Goal: Task Accomplishment & Management: Use online tool/utility

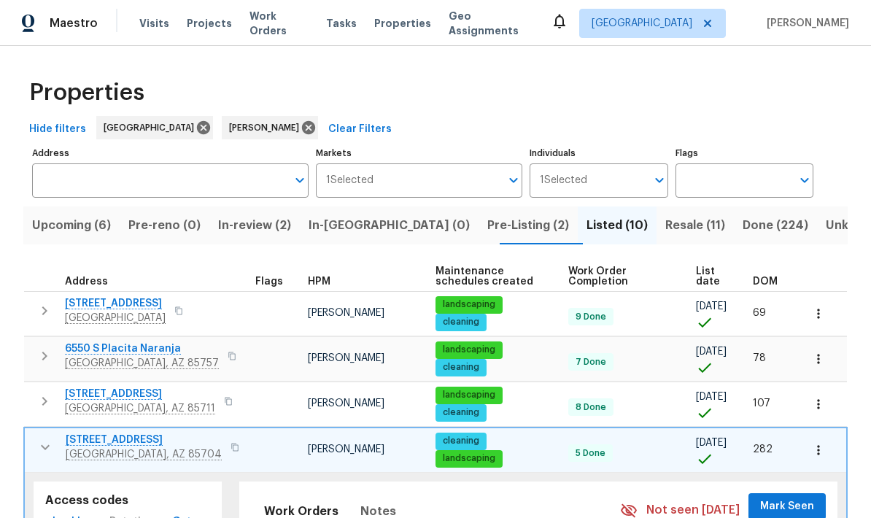
click at [88, 443] on span "1715 W Gleaming Moon Trl" at bounding box center [144, 440] width 156 height 15
click at [47, 451] on icon "button" at bounding box center [45, 447] width 18 height 18
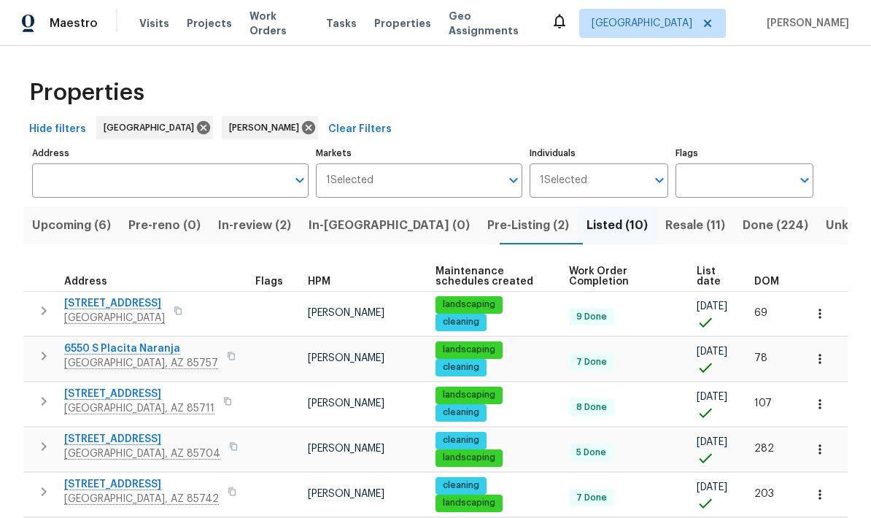
click at [814, 105] on div "Properties" at bounding box center [435, 92] width 824 height 47
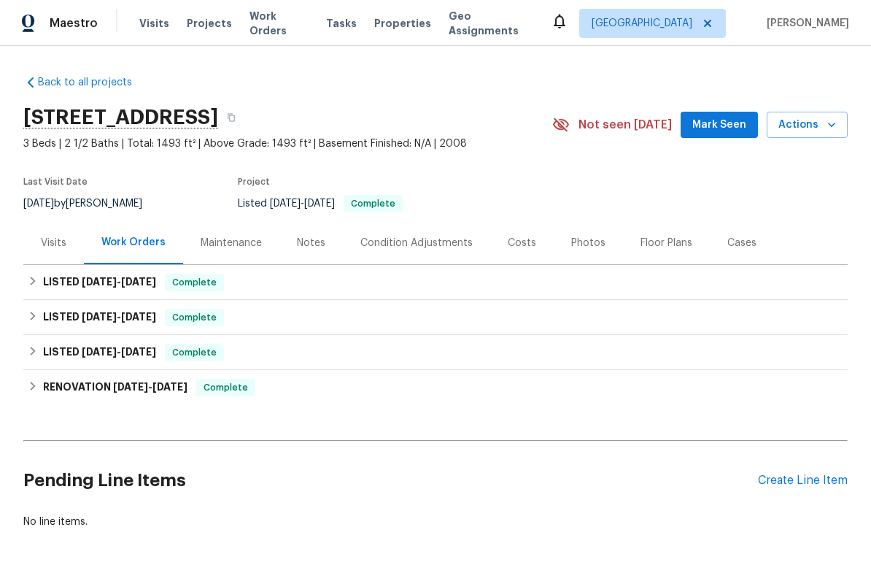
click at [791, 482] on div "Create Line Item" at bounding box center [803, 481] width 90 height 14
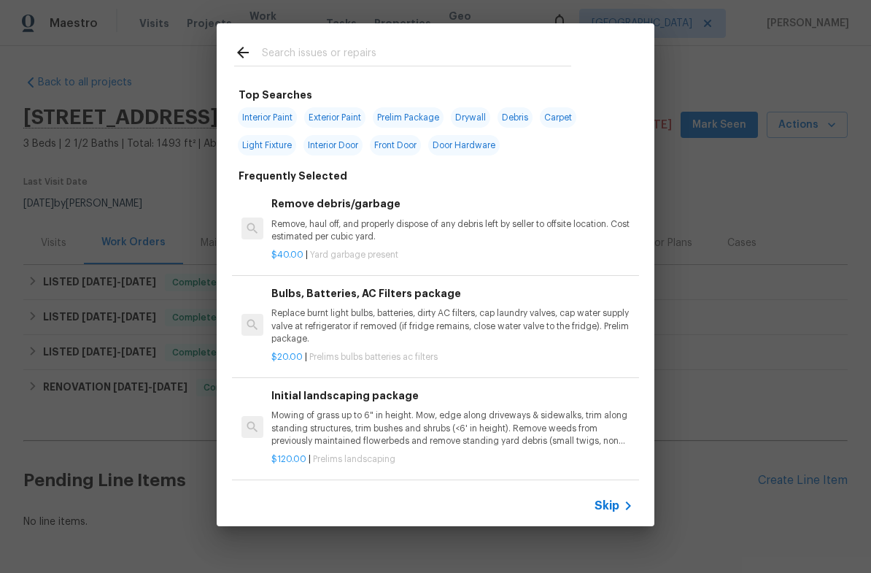
click at [484, 58] on input "text" at bounding box center [416, 55] width 309 height 22
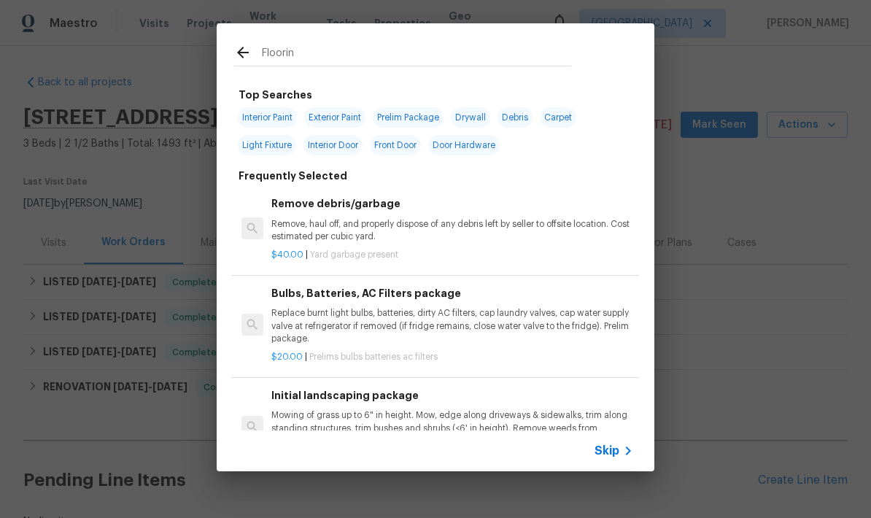
type input "Flooring"
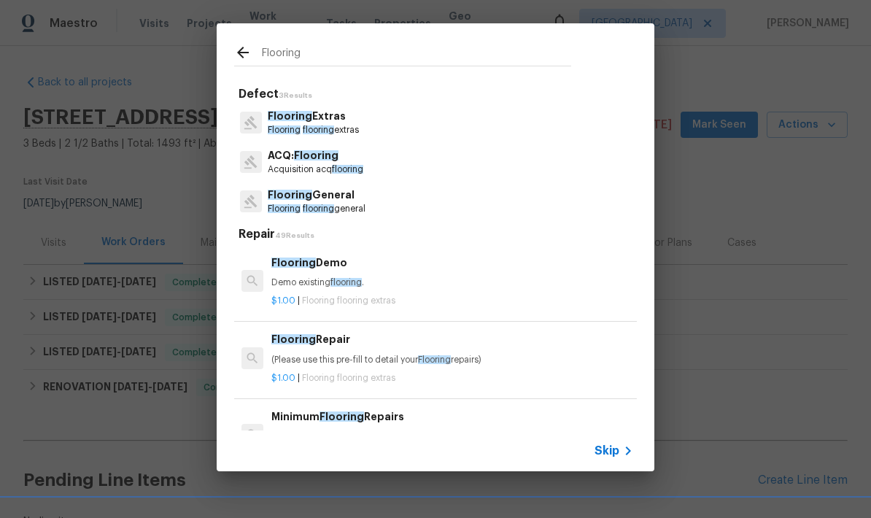
click at [290, 210] on span "Flooring" at bounding box center [284, 208] width 33 height 9
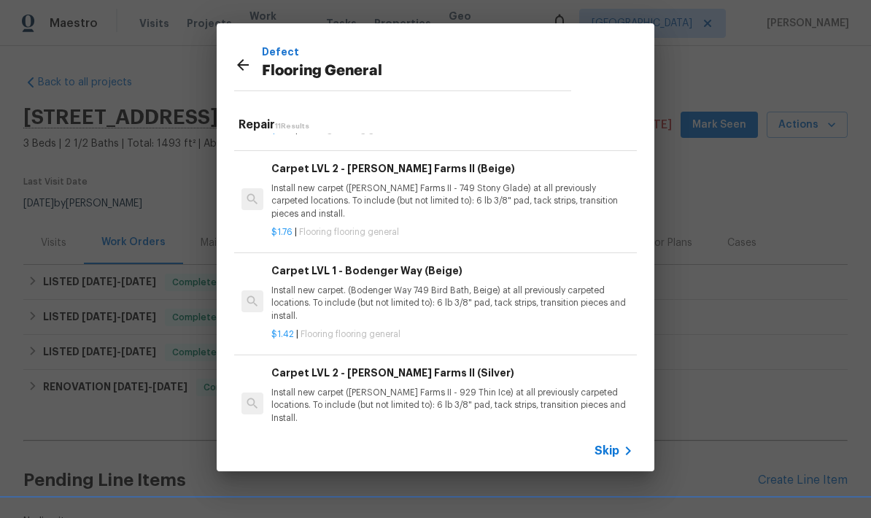
scroll to position [523, 0]
click at [479, 284] on p "Install new carpet. (Bodenger Way 749 Bird Bath, Beige) at all previously carpe…" at bounding box center [452, 302] width 362 height 37
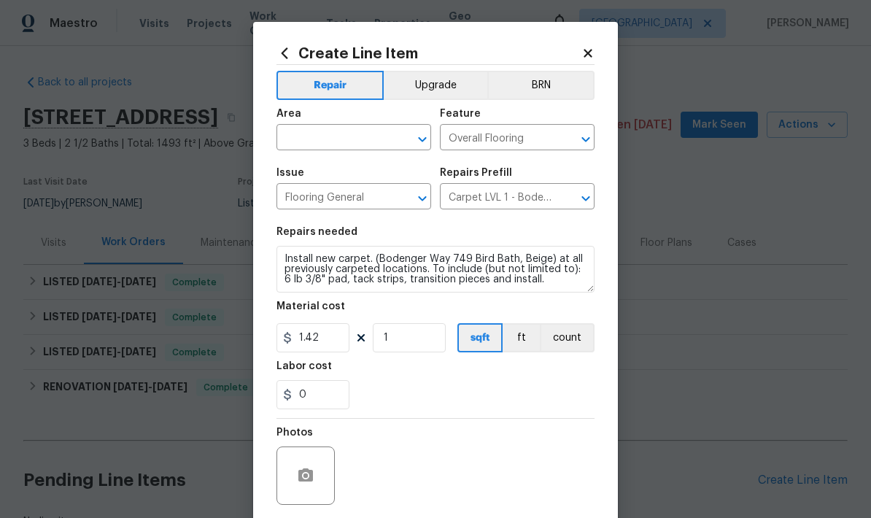
click at [345, 135] on input "text" at bounding box center [334, 139] width 114 height 23
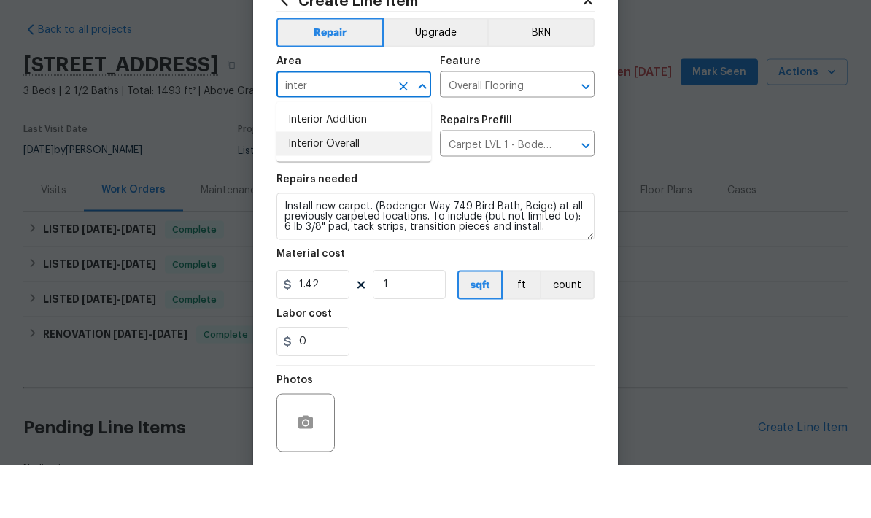
click at [350, 185] on li "Interior Overall" at bounding box center [354, 197] width 155 height 24
type input "Interior Overall"
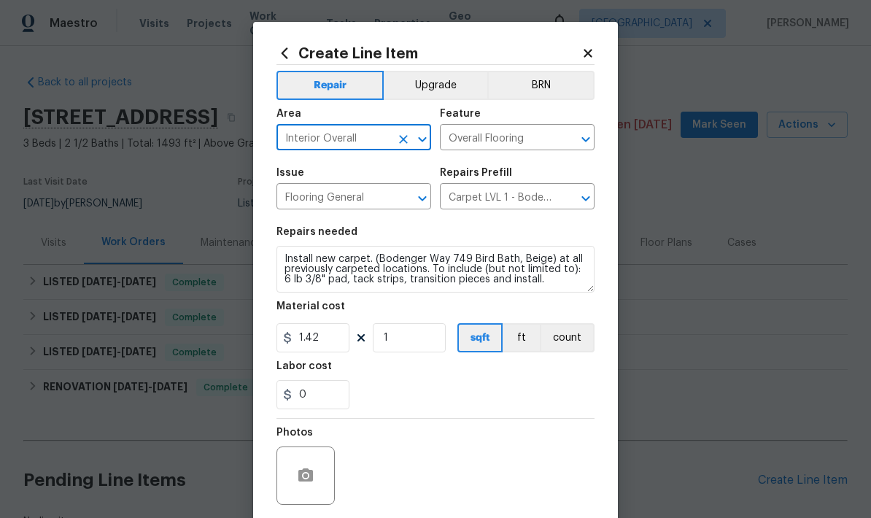
click at [277, 267] on textarea "Install new carpet. (Bodenger Way 749 Bird Bath, Beige) at all previously carpe…" at bounding box center [436, 269] width 318 height 47
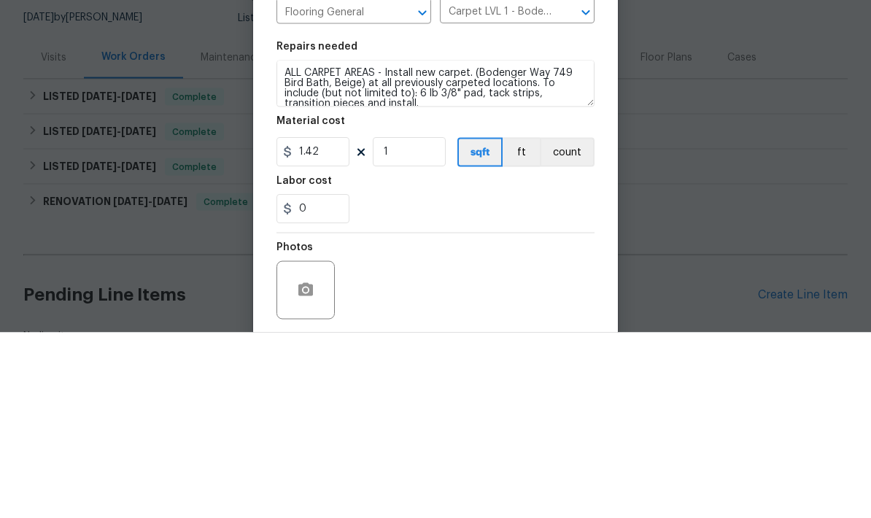
scroll to position [58, 0]
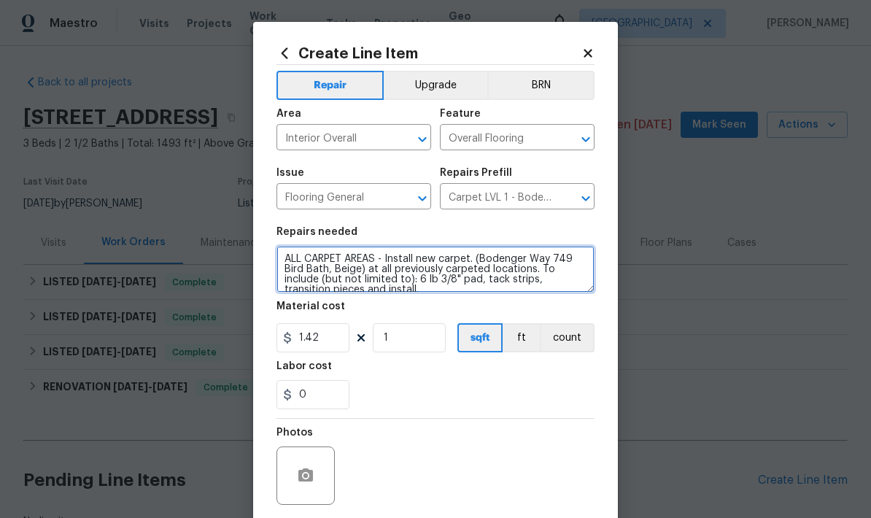
type textarea "ALL CARPET AREAS - Install new carpet. (Bodenger Way 749 Bird Bath, Beige) at a…"
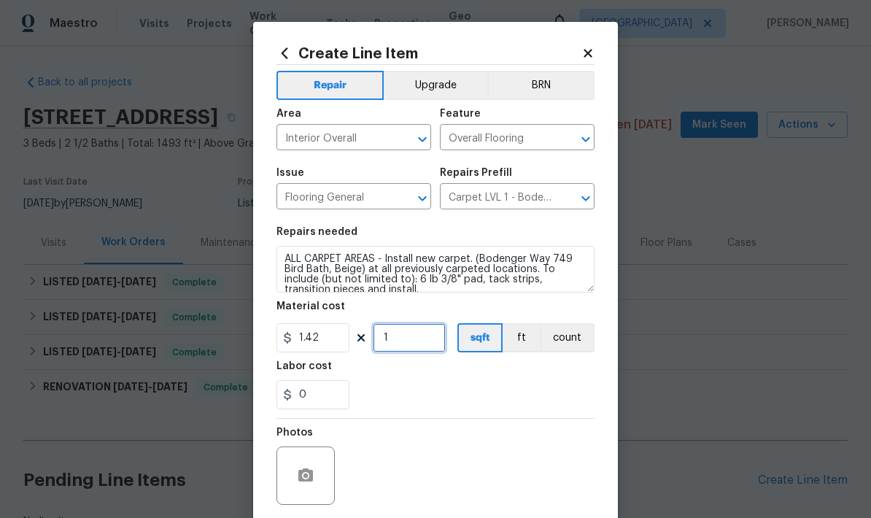
click at [426, 345] on input "1" at bounding box center [409, 337] width 73 height 29
click at [428, 336] on input "100" at bounding box center [409, 337] width 73 height 29
type input "1000"
click at [538, 433] on div "Photos" at bounding box center [436, 466] width 318 height 95
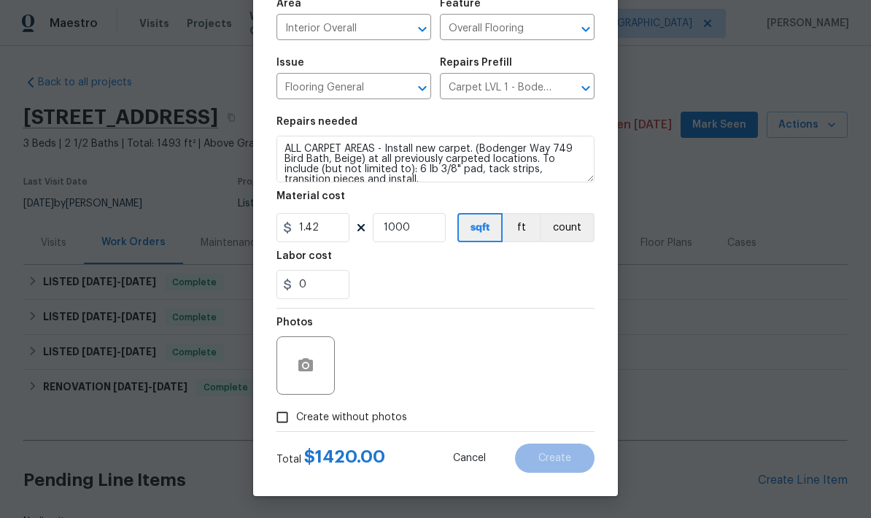
scroll to position [113, 0]
click at [285, 419] on input "Create without photos" at bounding box center [282, 417] width 28 height 28
checkbox input "true"
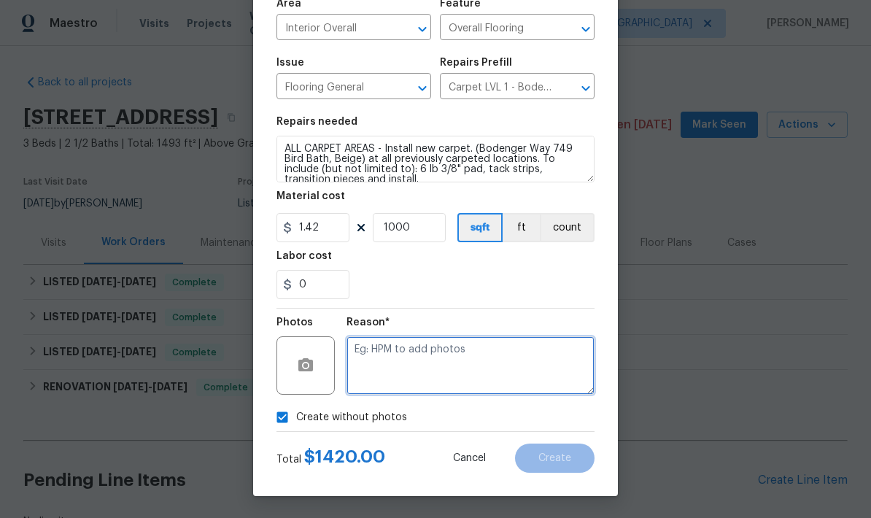
click at [523, 352] on textarea at bounding box center [471, 365] width 248 height 58
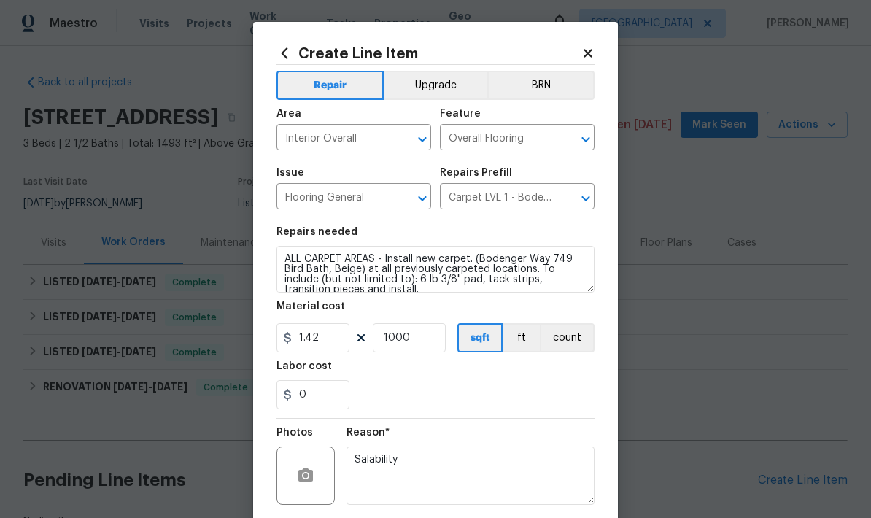
scroll to position [0, 0]
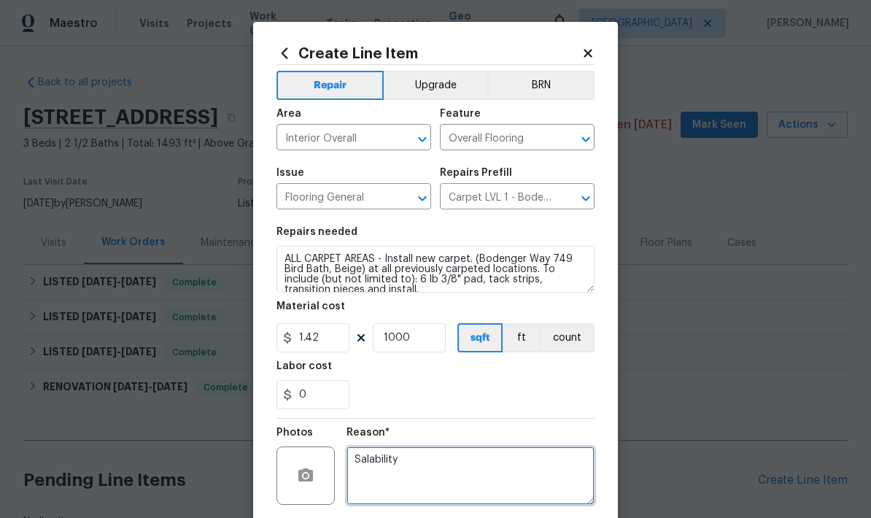
type textarea "Salability"
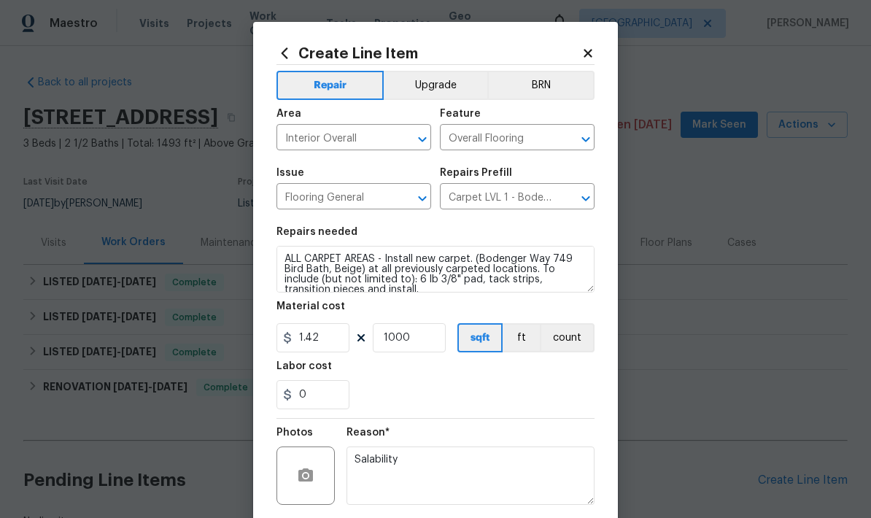
click at [448, 79] on button "Upgrade" at bounding box center [436, 85] width 104 height 29
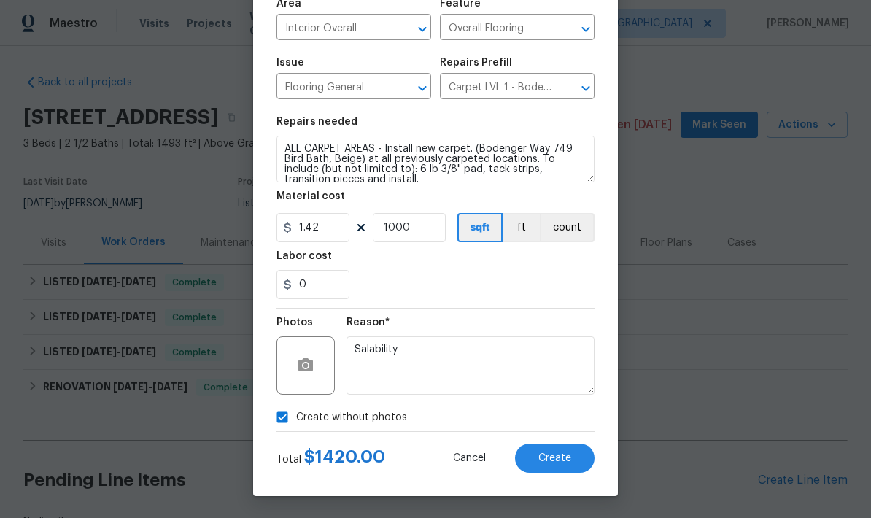
scroll to position [113, 0]
click at [554, 458] on span "Create" at bounding box center [554, 458] width 33 height 11
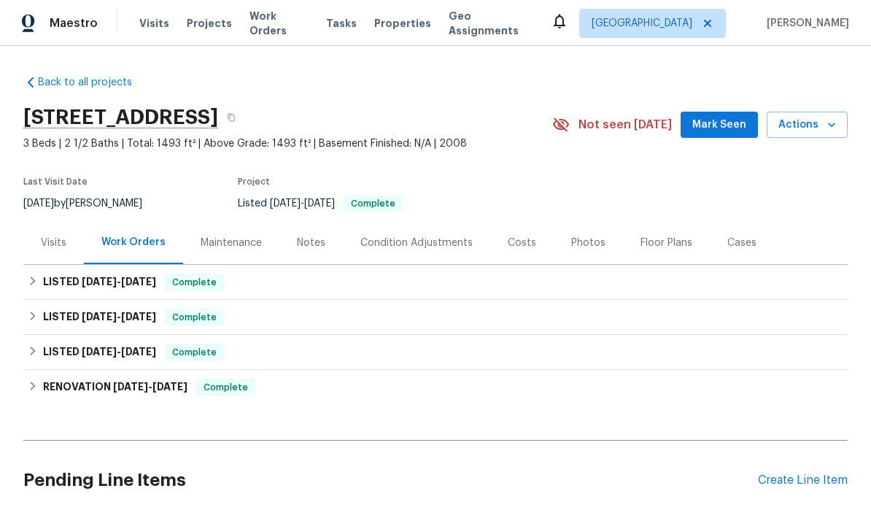
click at [521, 236] on div "Costs" at bounding box center [522, 243] width 28 height 15
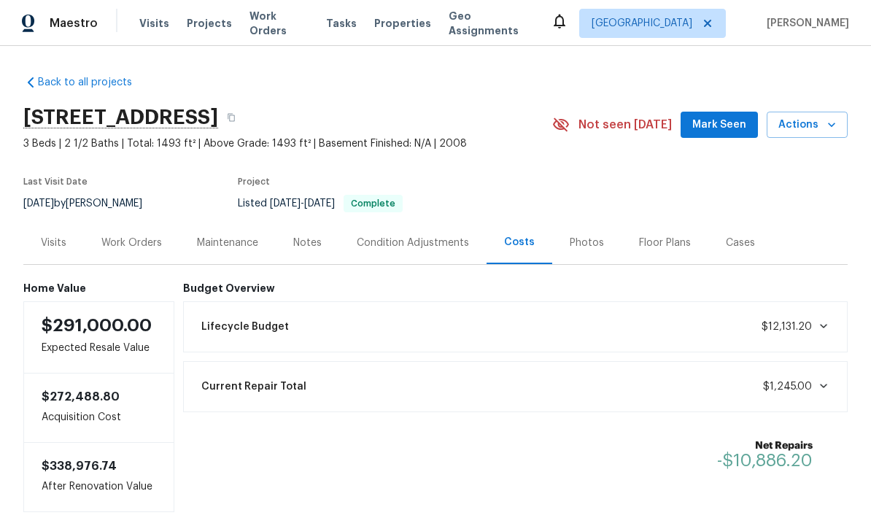
click at [140, 236] on div "Work Orders" at bounding box center [131, 243] width 61 height 15
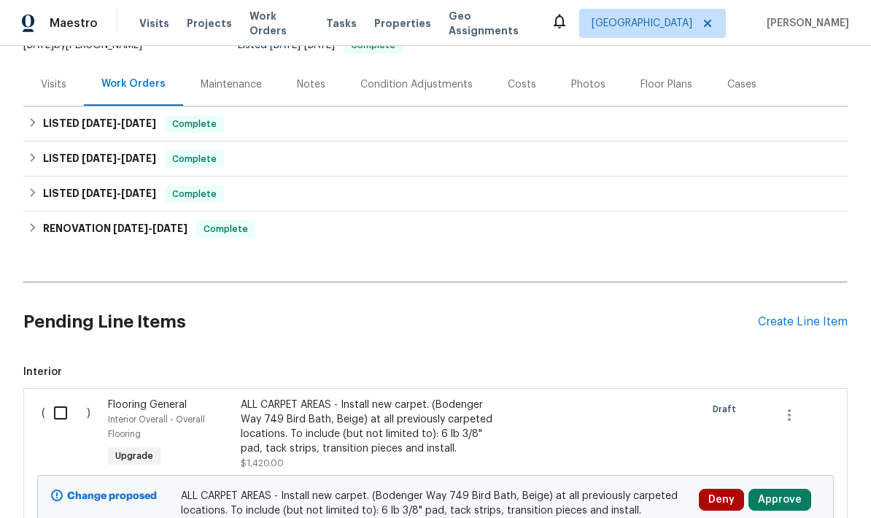
scroll to position [159, 0]
click at [789, 488] on button "Approve" at bounding box center [780, 499] width 63 height 22
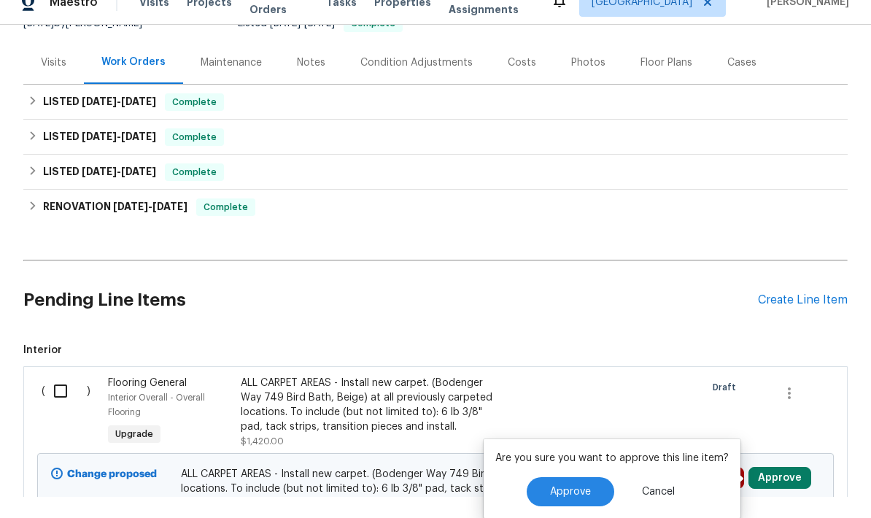
click at [571, 487] on span "Approve" at bounding box center [570, 492] width 41 height 11
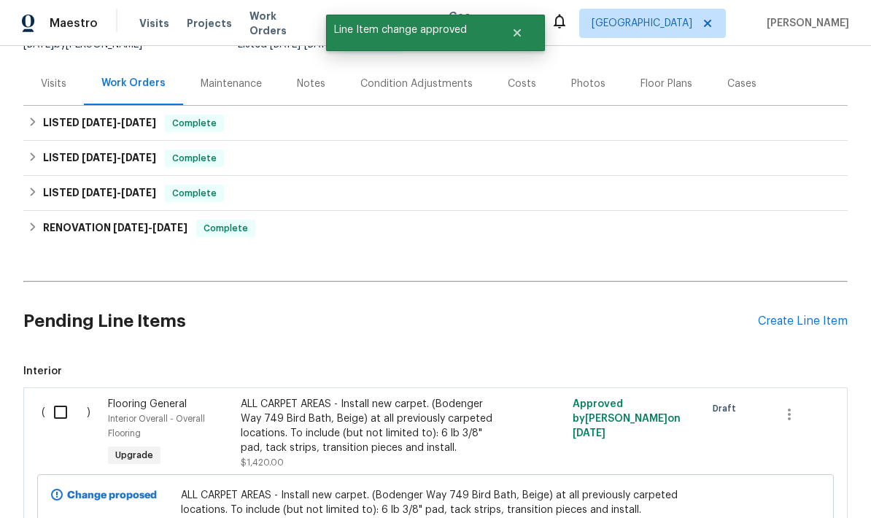
click at [66, 397] on input "checkbox" at bounding box center [66, 412] width 42 height 31
checkbox input "true"
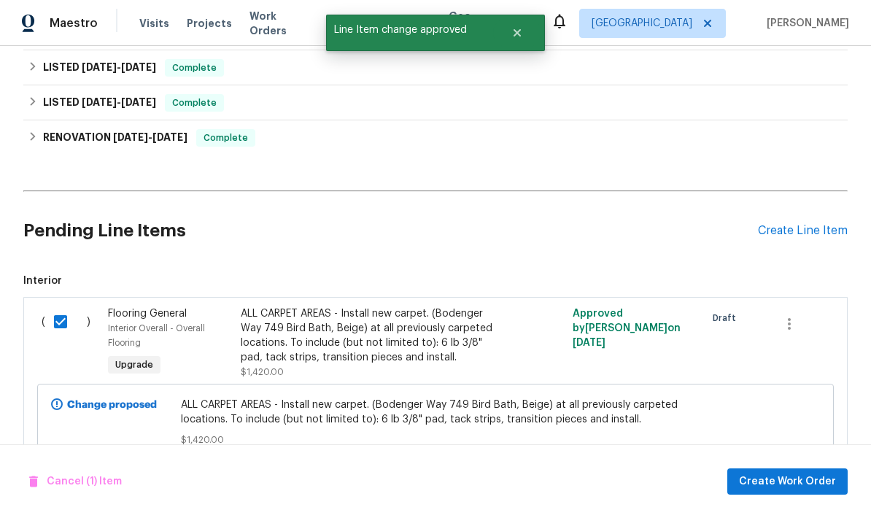
scroll to position [248, 0]
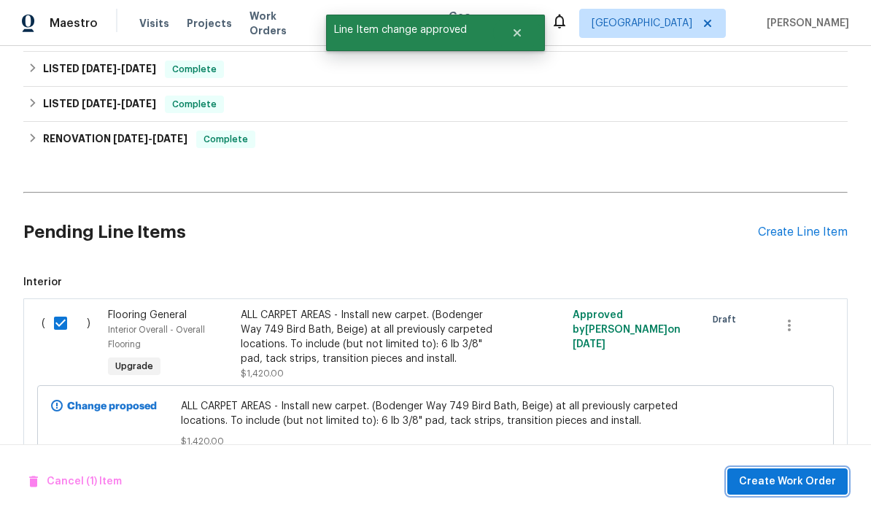
click at [803, 474] on span "Create Work Order" at bounding box center [787, 482] width 97 height 18
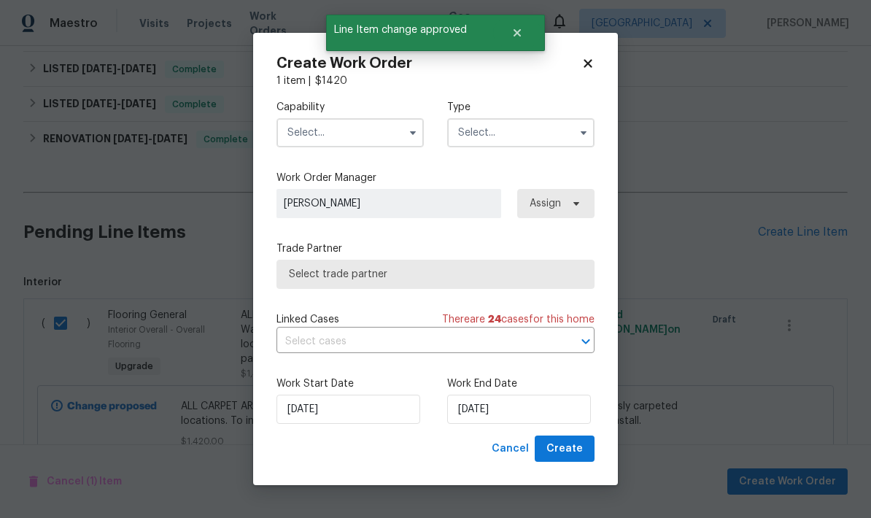
click at [355, 139] on input "text" at bounding box center [350, 132] width 147 height 29
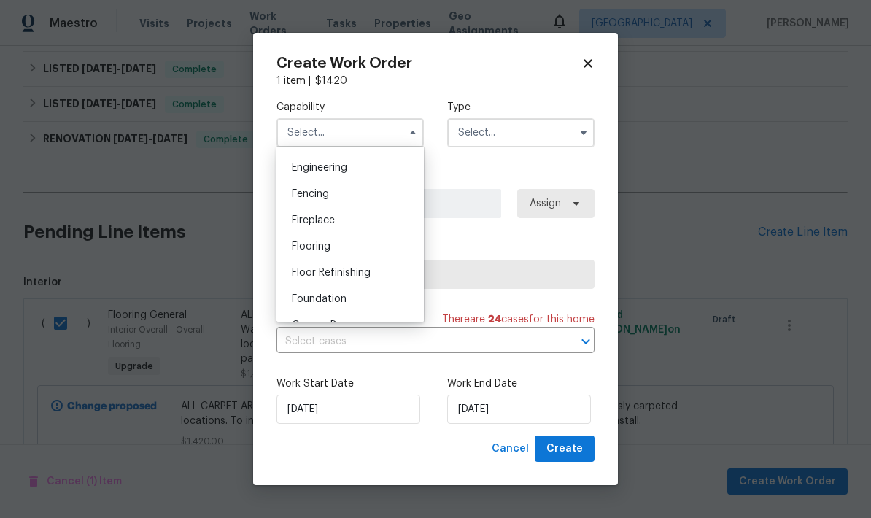
scroll to position [484, 0]
click at [330, 244] on span "Flooring" at bounding box center [311, 245] width 39 height 10
type input "Flooring"
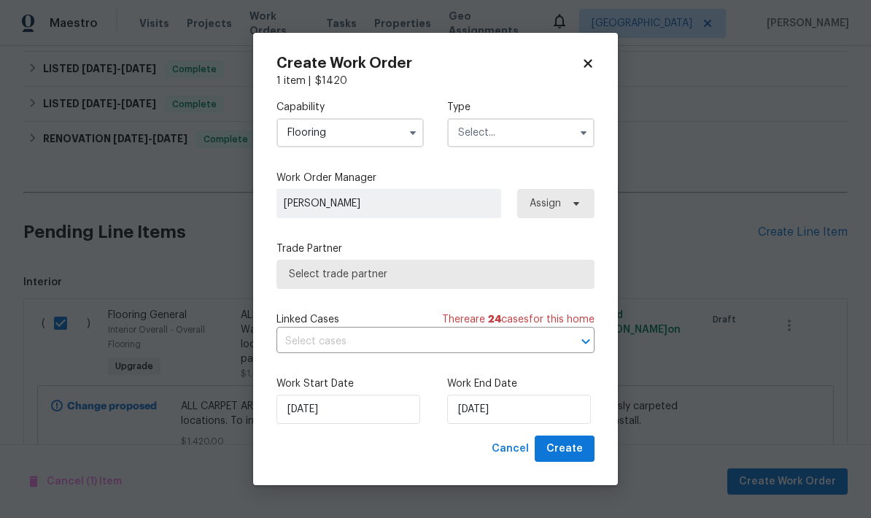
click at [538, 131] on input "text" at bounding box center [520, 132] width 147 height 29
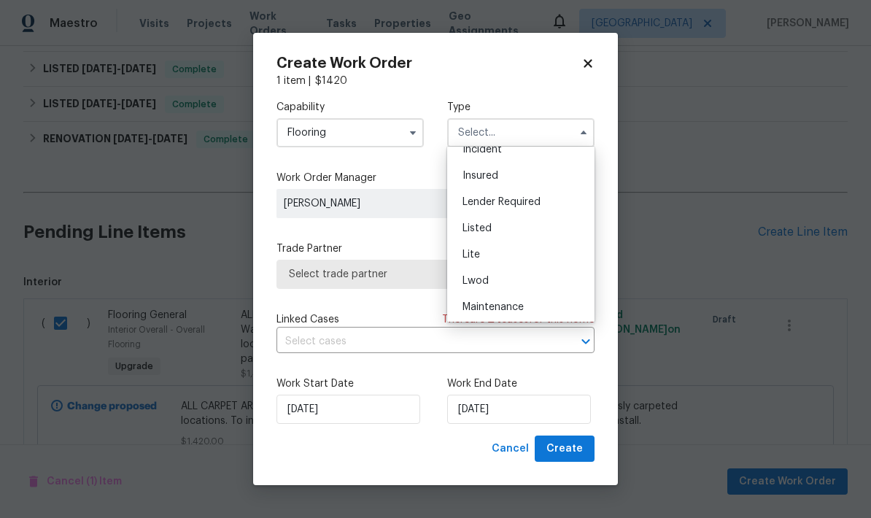
scroll to position [91, 0]
click at [501, 241] on div "Listed" at bounding box center [521, 230] width 140 height 26
type input "Listed"
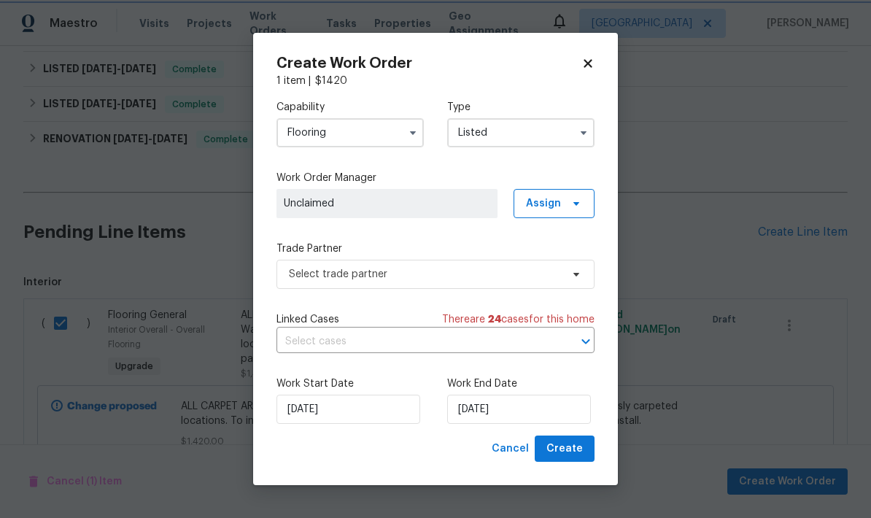
scroll to position [0, 0]
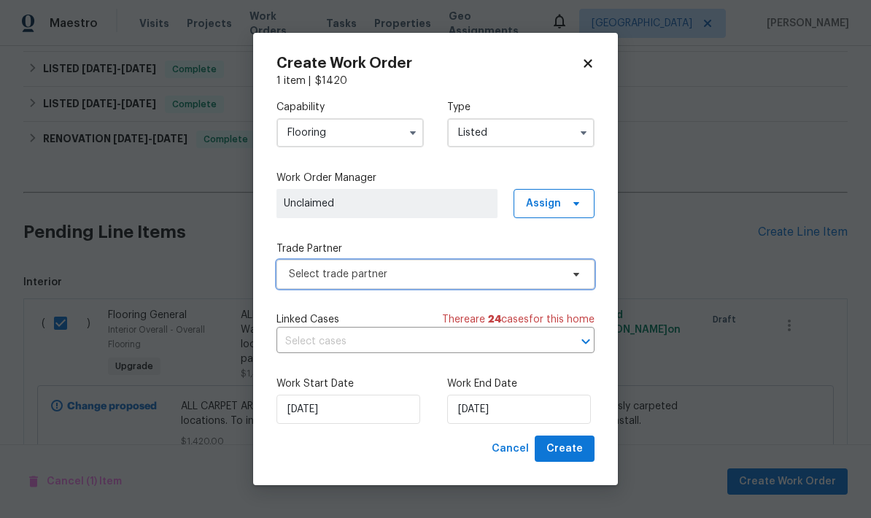
click at [479, 283] on span "Select trade partner" at bounding box center [436, 274] width 318 height 29
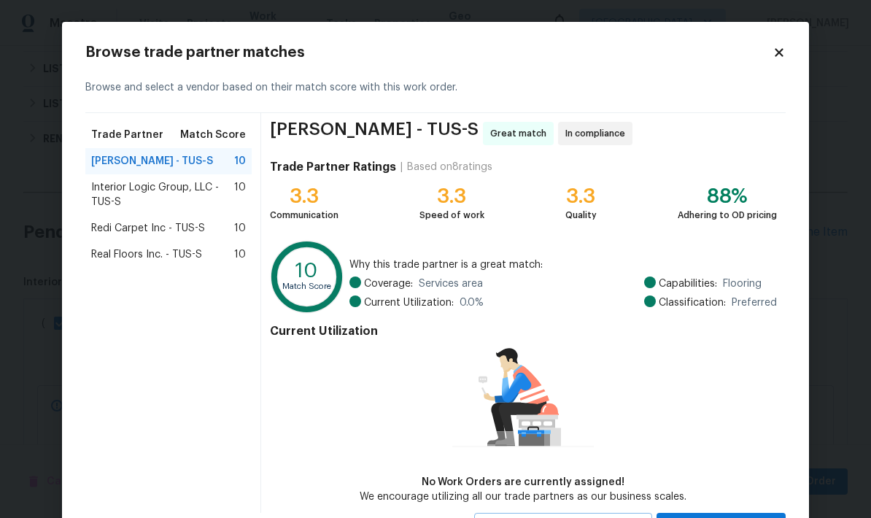
click at [110, 233] on span "Redi Carpet Inc - TUS-S" at bounding box center [148, 228] width 114 height 15
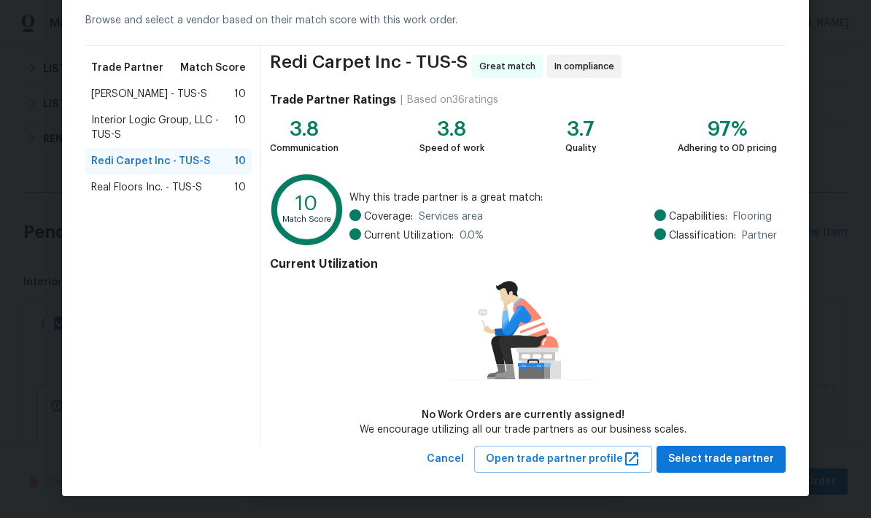
scroll to position [66, 0]
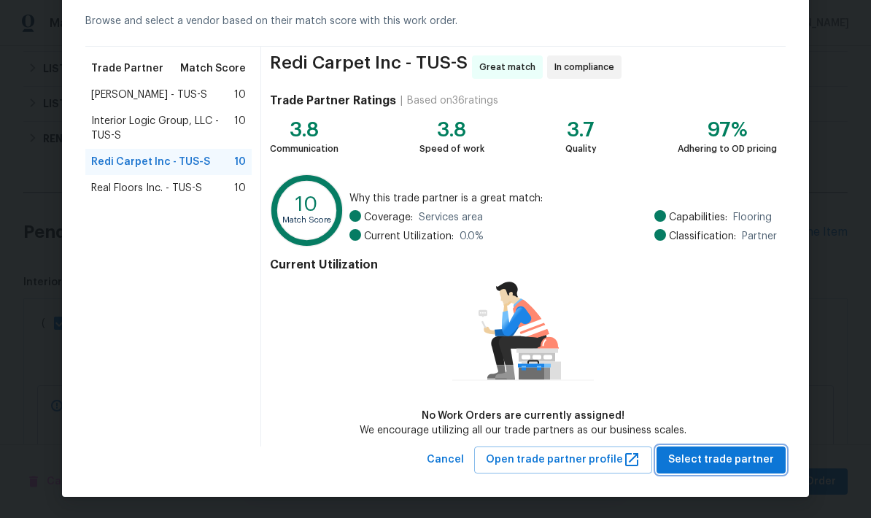
click at [735, 462] on span "Select trade partner" at bounding box center [721, 460] width 106 height 18
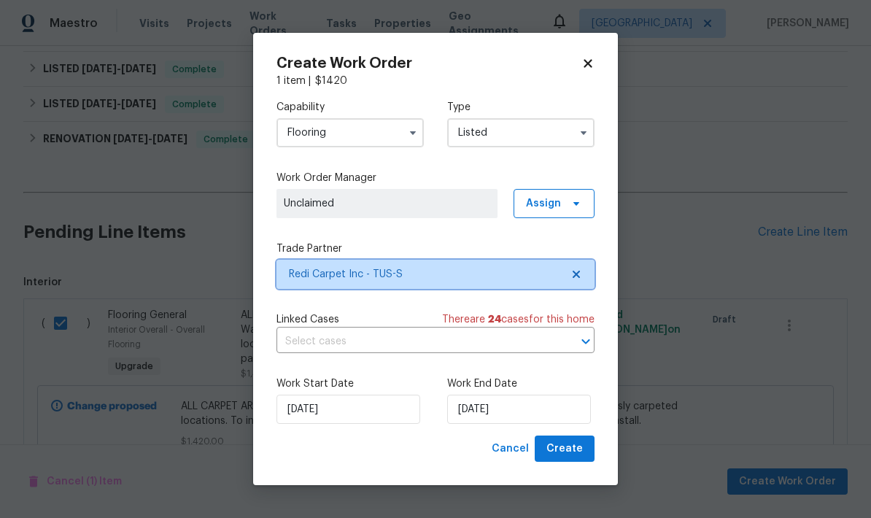
scroll to position [0, 0]
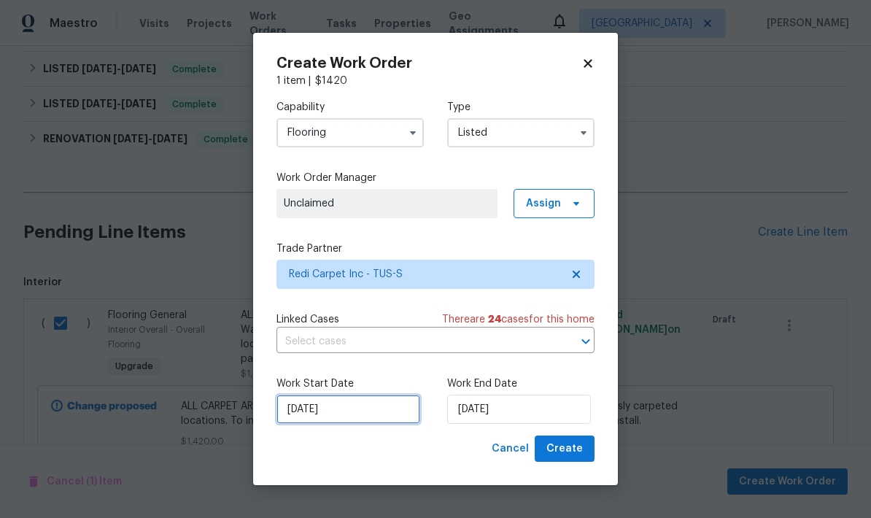
click at [363, 411] on input "8/20/2025" at bounding box center [349, 409] width 144 height 29
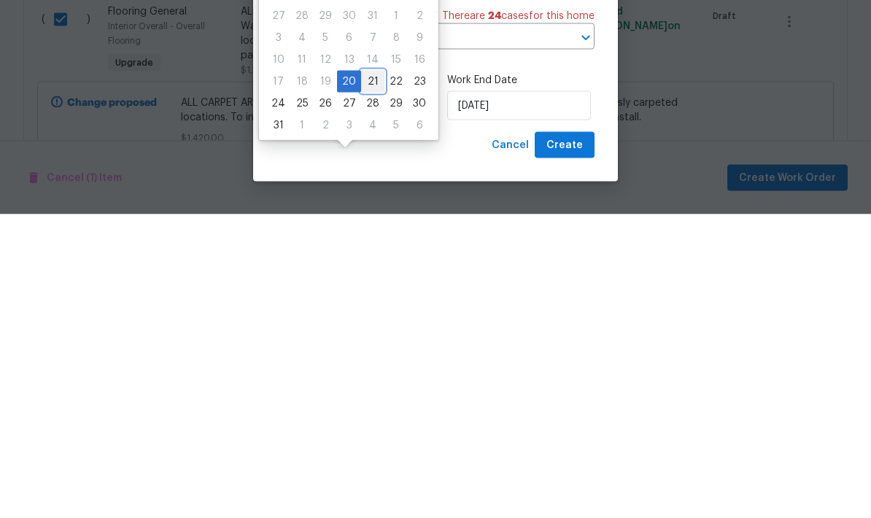
click at [366, 375] on div "21" at bounding box center [372, 385] width 23 height 20
type input "8/21/2025"
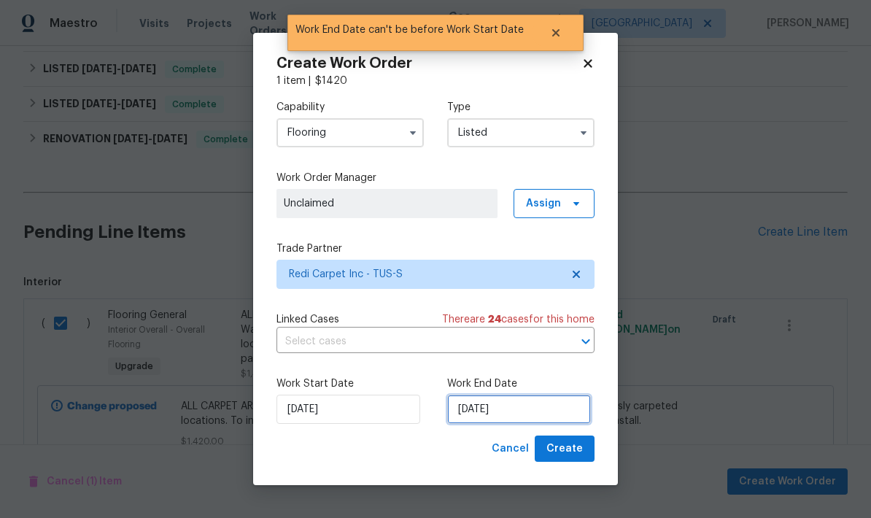
click at [536, 413] on input "8/21/2025" at bounding box center [519, 409] width 144 height 29
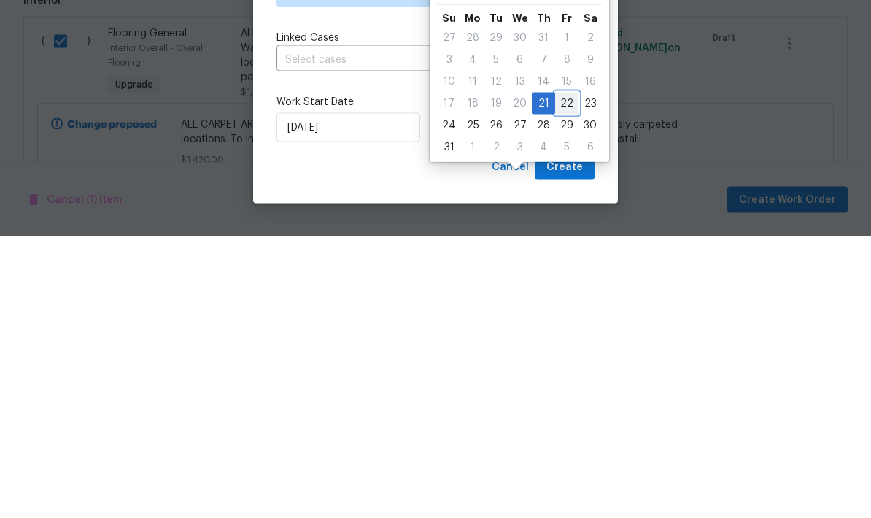
click at [565, 375] on div "22" at bounding box center [566, 385] width 23 height 20
type input "8/22/2025"
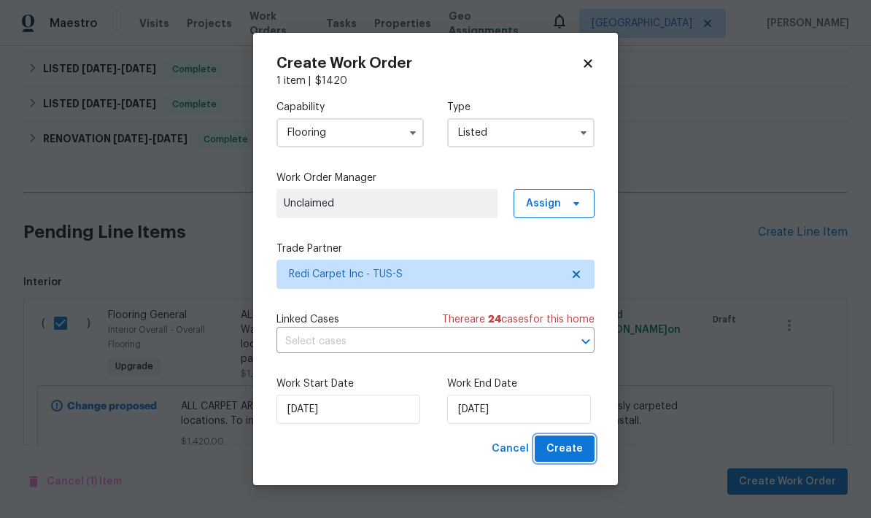
click at [576, 452] on span "Create" at bounding box center [564, 449] width 36 height 18
checkbox input "false"
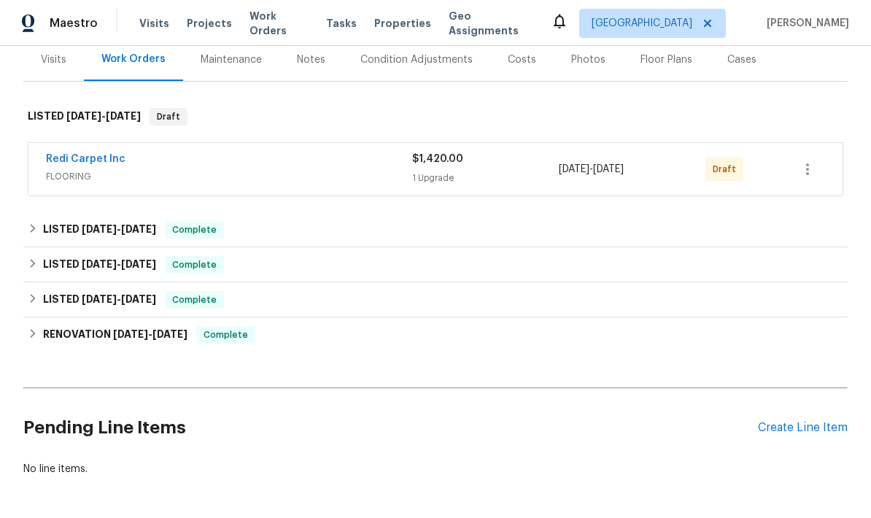
scroll to position [182, 0]
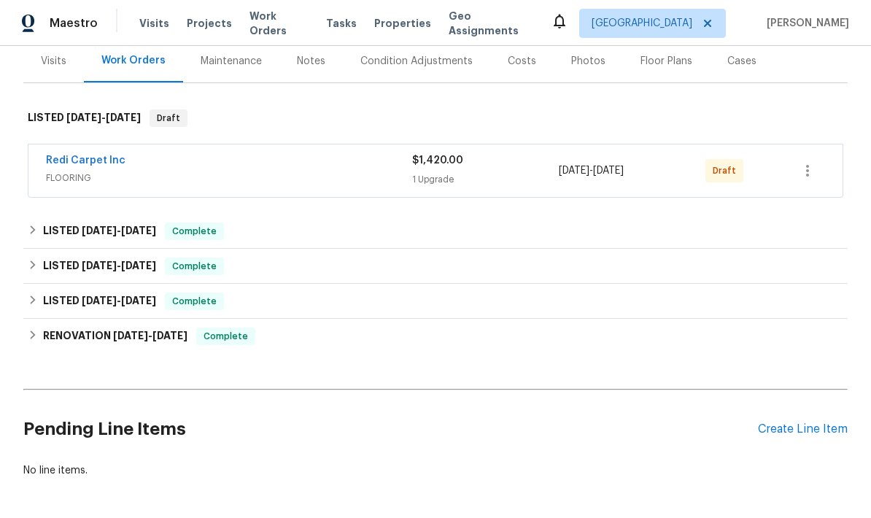
click at [803, 433] on div "Create Line Item" at bounding box center [803, 429] width 90 height 14
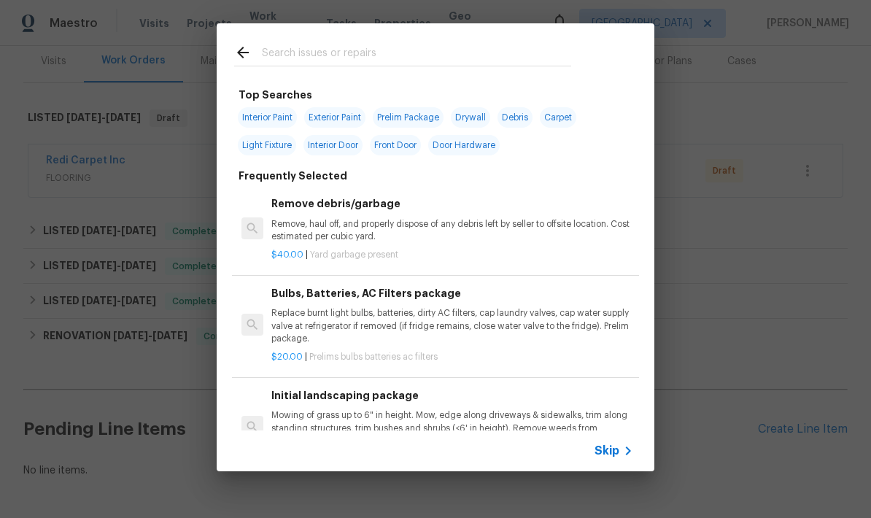
click at [305, 58] on input "text" at bounding box center [416, 55] width 309 height 22
type input "Debris"
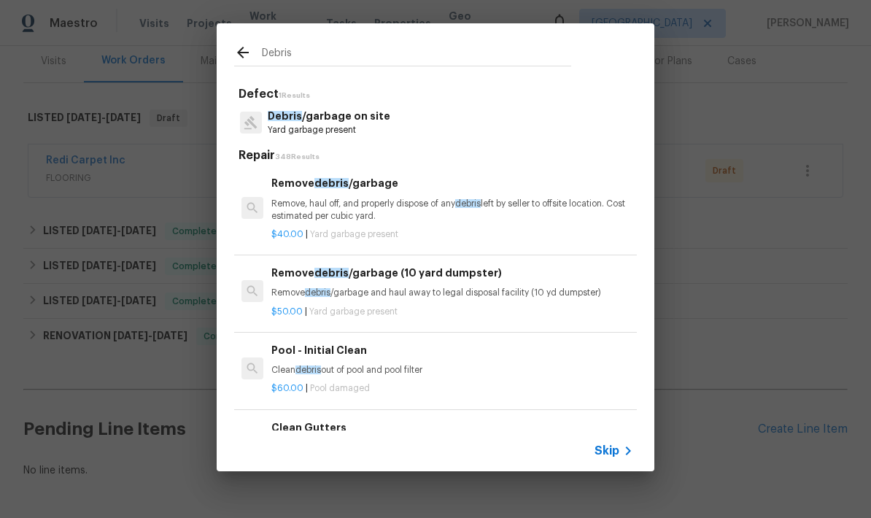
click at [309, 190] on h6 "Remove debris /garbage" at bounding box center [452, 183] width 362 height 16
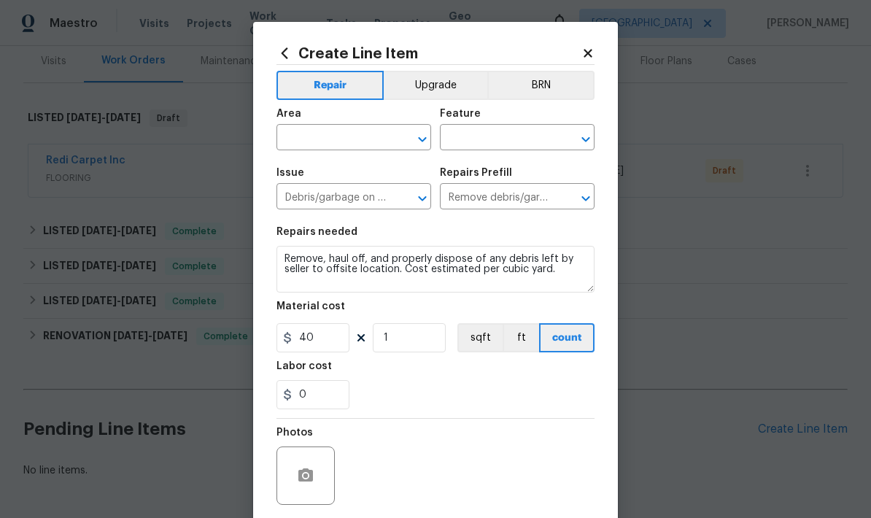
click at [309, 142] on input "text" at bounding box center [334, 139] width 114 height 23
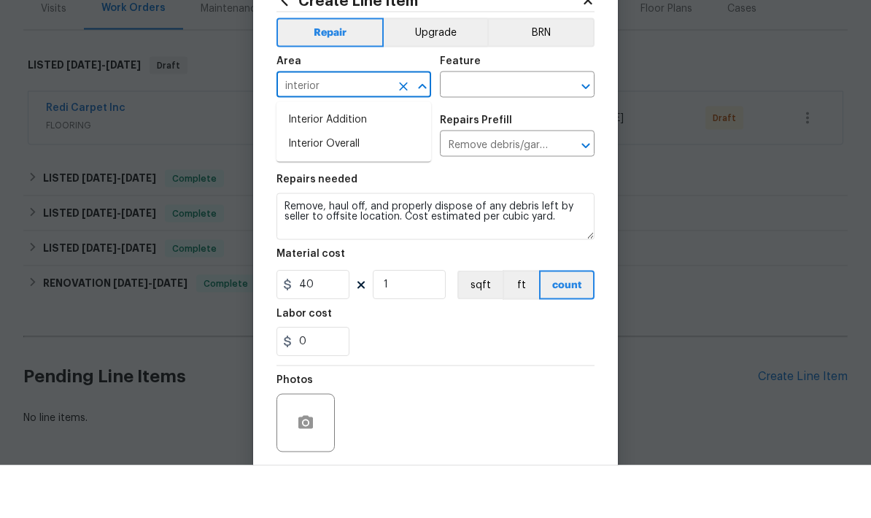
scroll to position [53, 0]
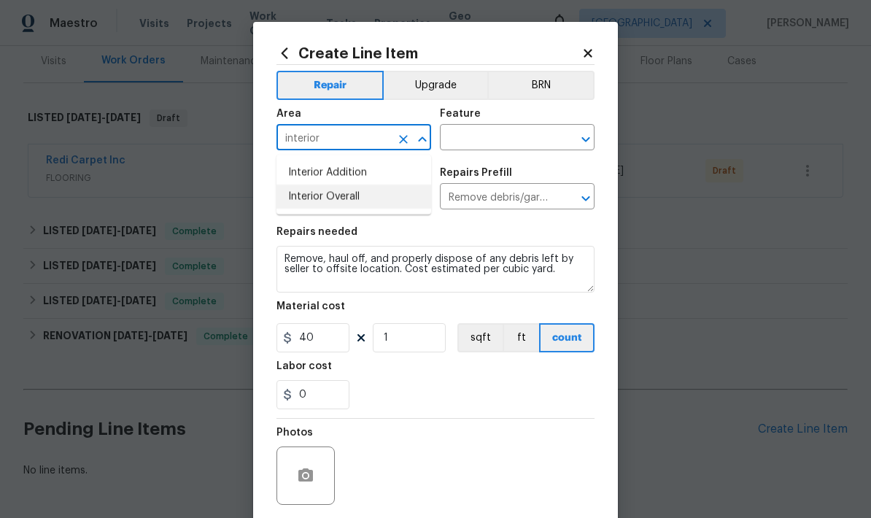
click at [301, 185] on li "Interior Overall" at bounding box center [354, 197] width 155 height 24
type input "Interior Overall"
click at [511, 139] on input "text" at bounding box center [497, 139] width 114 height 23
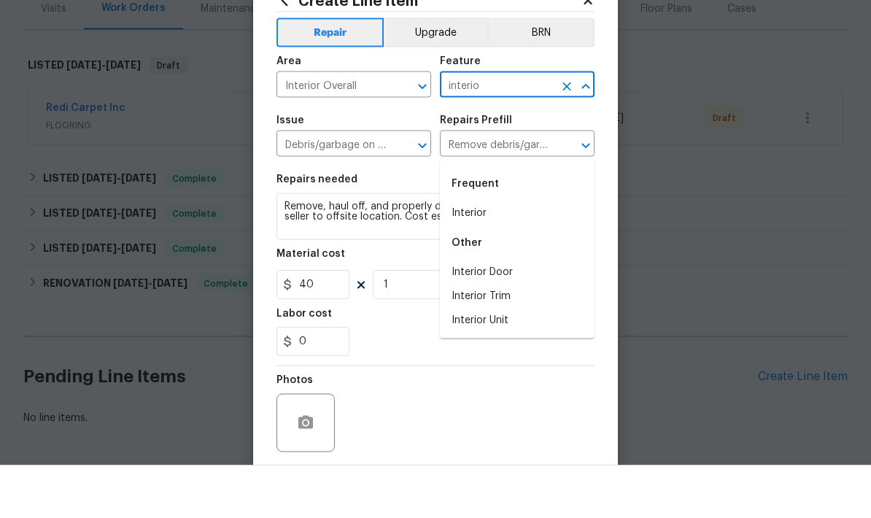
scroll to position [58, 0]
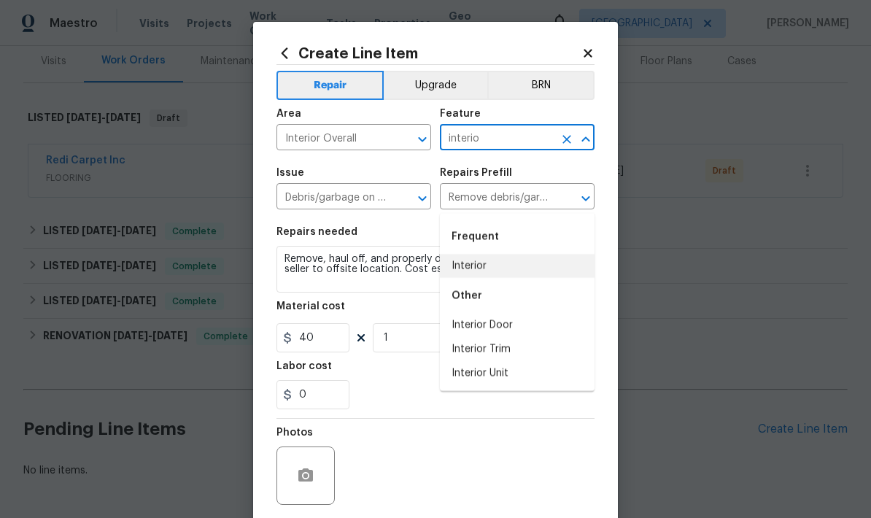
click at [493, 254] on li "Interior" at bounding box center [517, 266] width 155 height 24
type input "Interior"
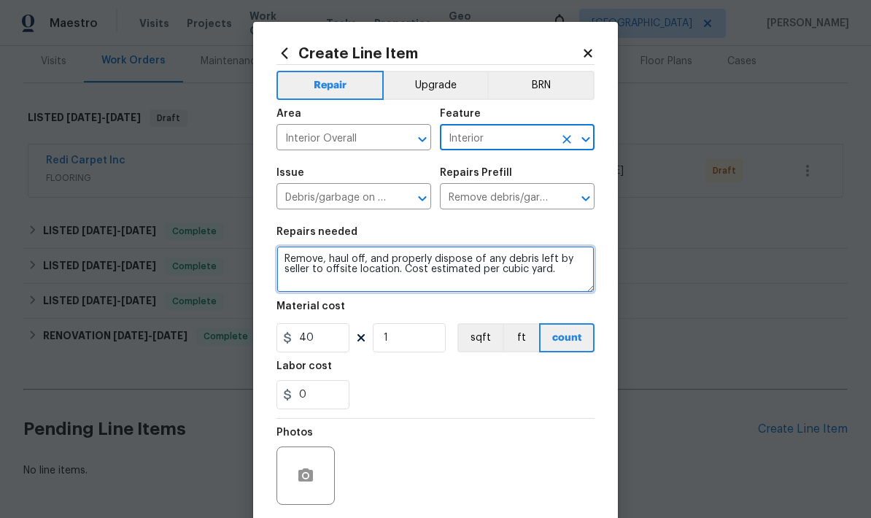
click at [579, 282] on textarea "Remove, haul off, and properly dispose of any debris left by seller to offsite …" at bounding box center [436, 269] width 318 height 47
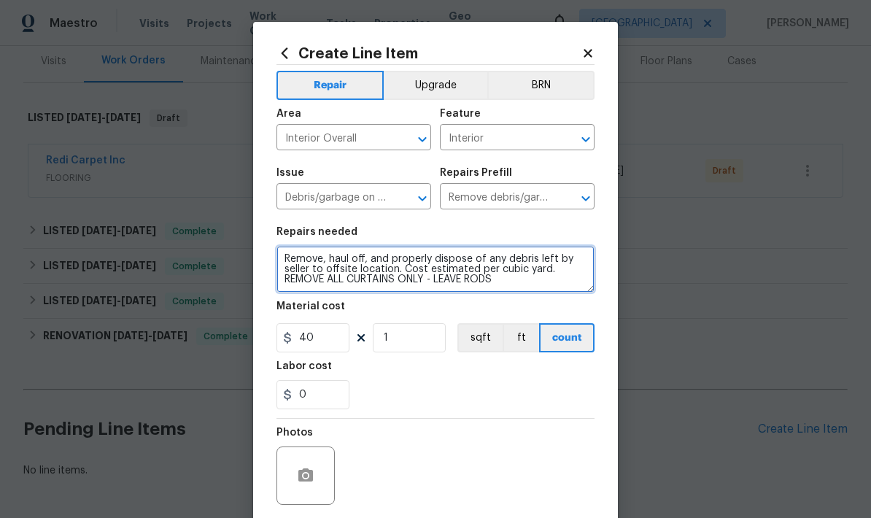
type textarea "Remove, haul off, and properly dispose of any debris left by seller to offsite …"
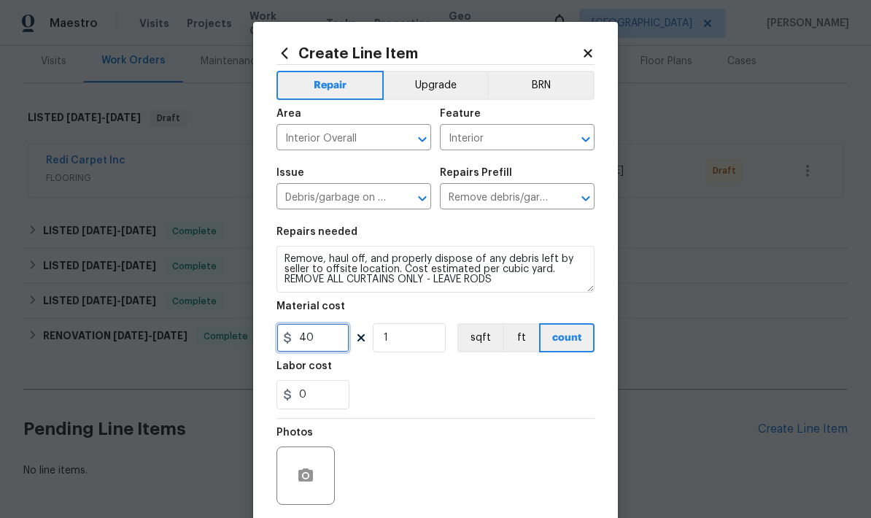
click at [334, 350] on input "40" at bounding box center [313, 337] width 73 height 29
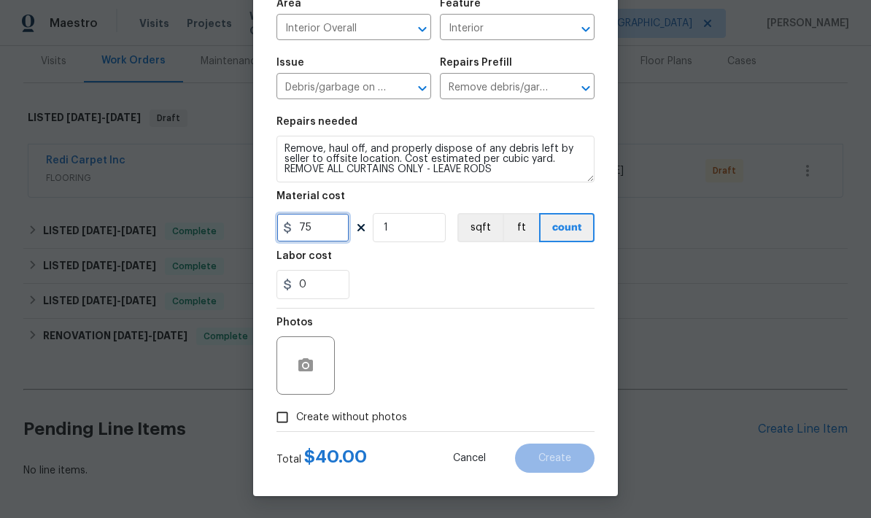
type input "75"
click at [289, 420] on input "Create without photos" at bounding box center [282, 417] width 28 height 28
checkbox input "true"
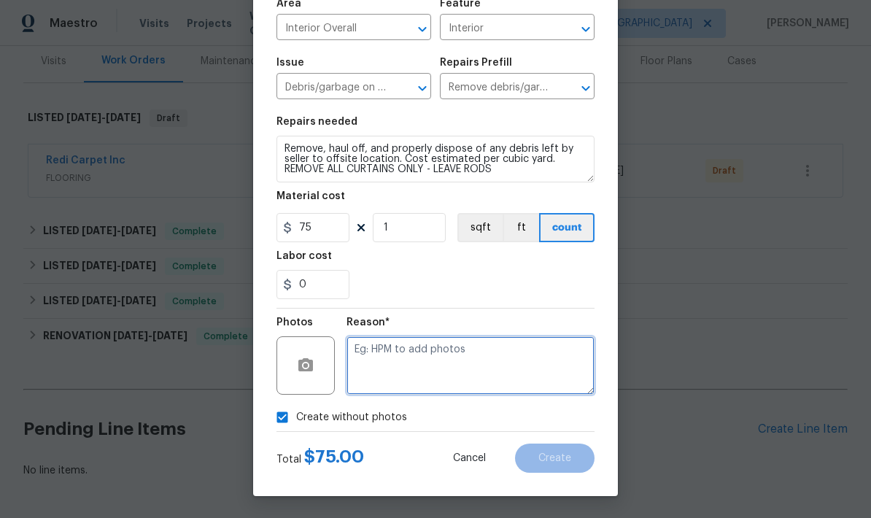
click at [508, 354] on textarea at bounding box center [471, 365] width 248 height 58
type textarea "Salability"
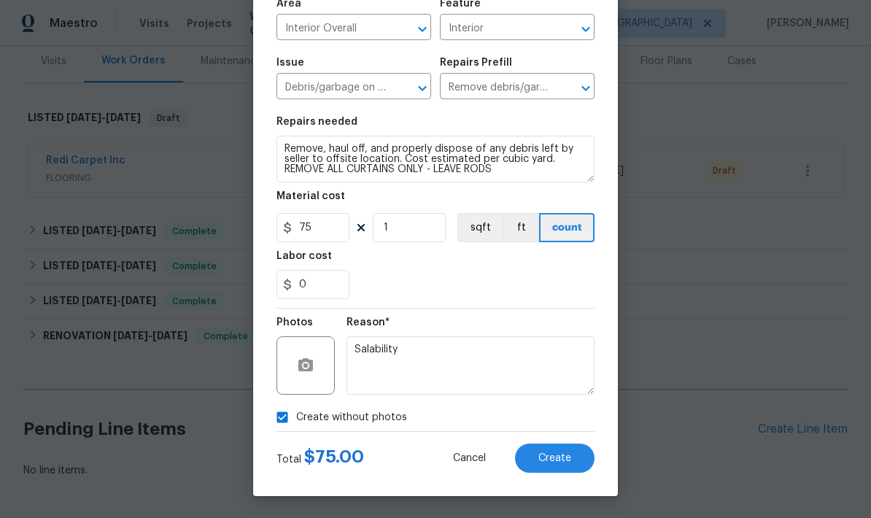
click at [557, 463] on span "Create" at bounding box center [554, 458] width 33 height 11
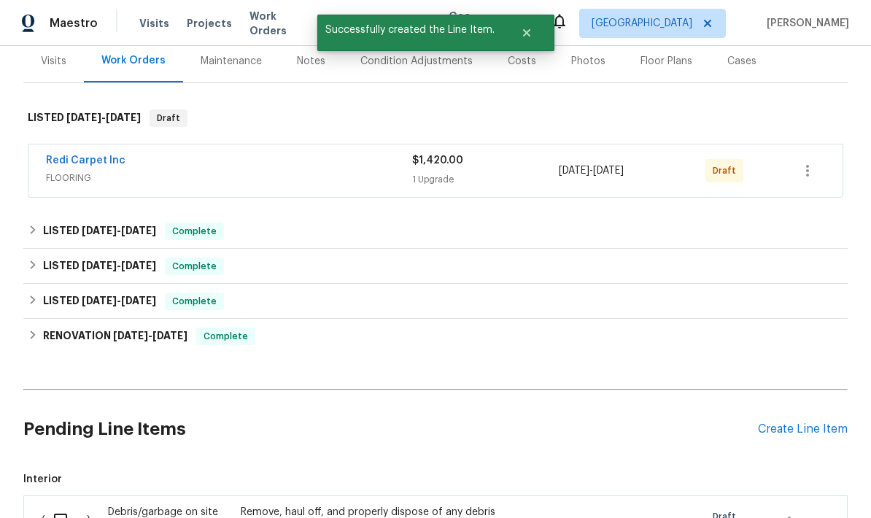
click at [805, 422] on div "Create Line Item" at bounding box center [803, 429] width 90 height 14
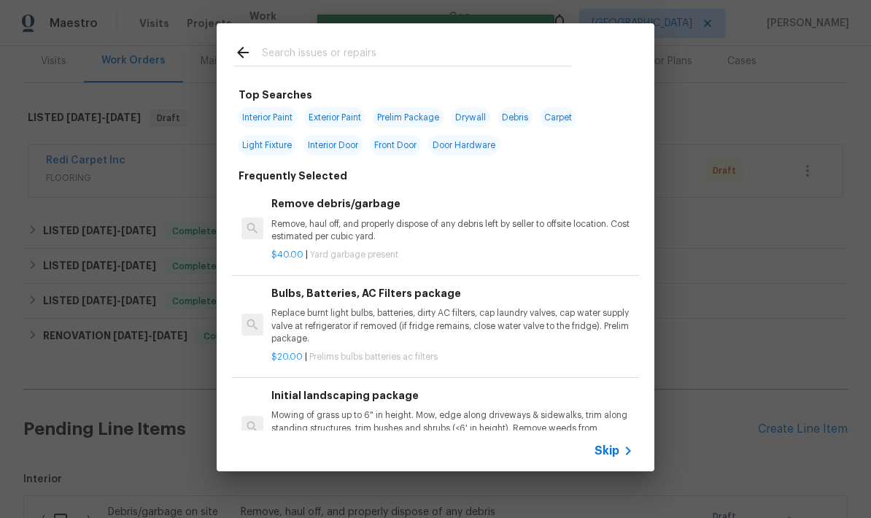
click at [320, 58] on input "text" at bounding box center [416, 55] width 309 height 22
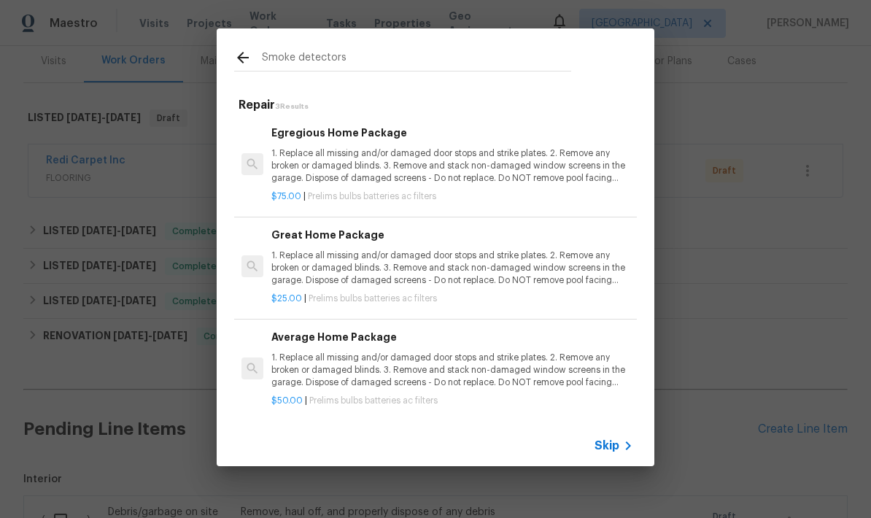
type input "Smoke detectors"
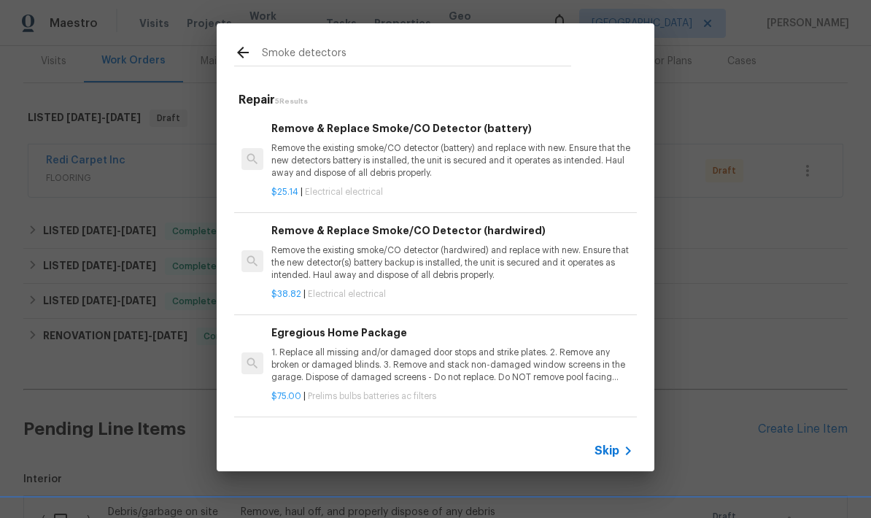
click at [483, 249] on p "Remove the existing smoke/CO detector (hardwired) and replace with new. Ensure …" at bounding box center [452, 262] width 362 height 37
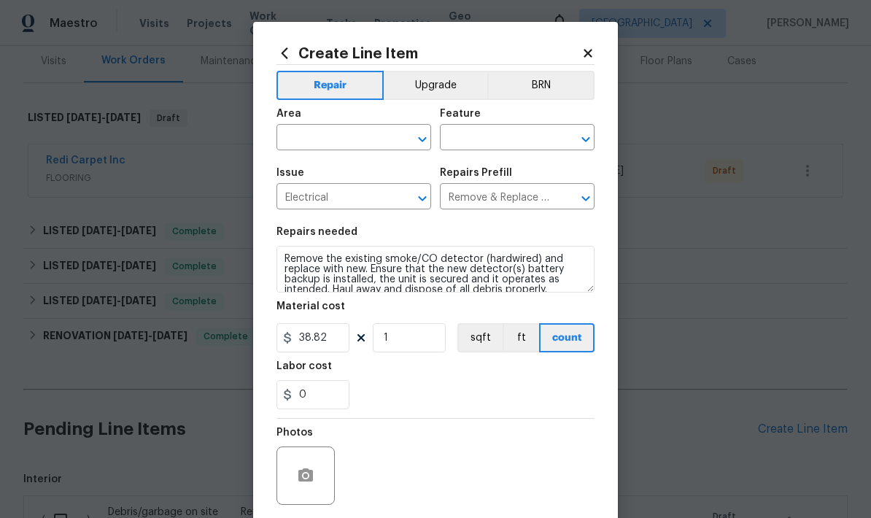
click at [319, 143] on input "text" at bounding box center [334, 139] width 114 height 23
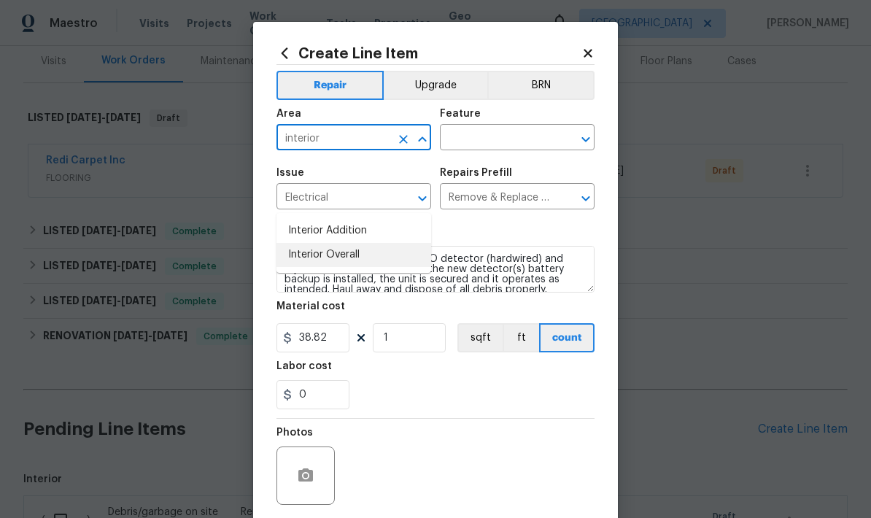
click at [298, 243] on li "Interior Overall" at bounding box center [354, 255] width 155 height 24
type input "Interior Overall"
click at [516, 147] on input "text" at bounding box center [497, 139] width 114 height 23
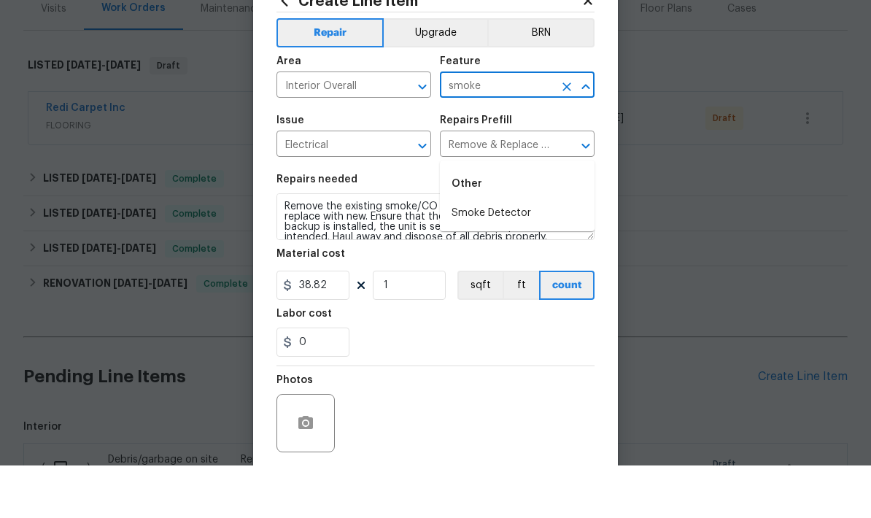
click at [527, 254] on li "Smoke Detector" at bounding box center [517, 266] width 155 height 24
type input "Smoke Detector"
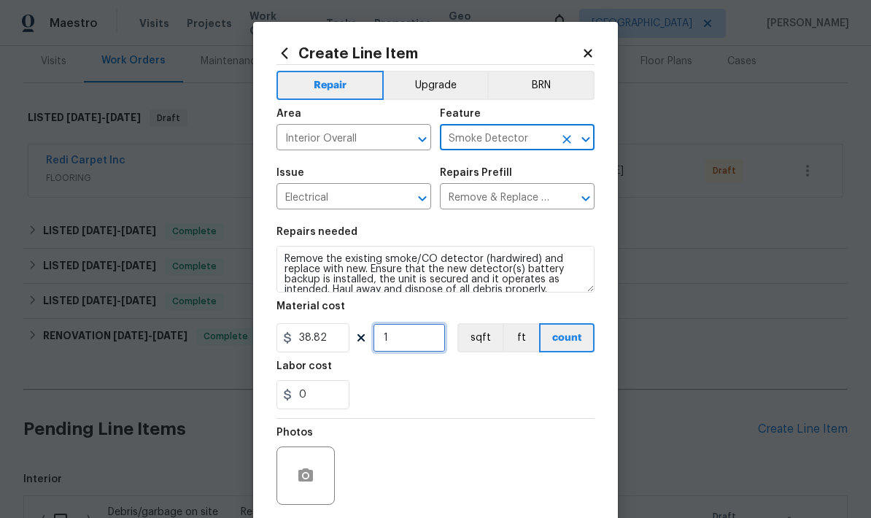
click at [427, 347] on input "1" at bounding box center [409, 337] width 73 height 29
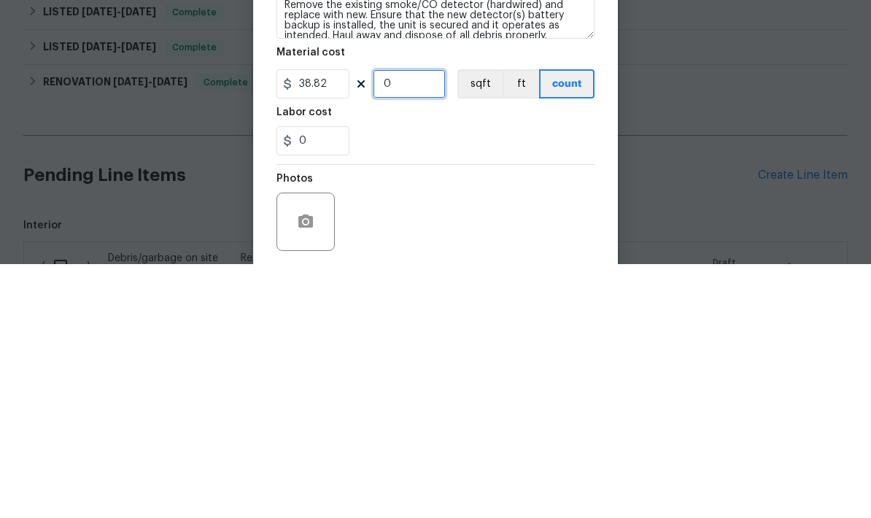
type input "5"
click at [336, 323] on input "38.82" at bounding box center [313, 337] width 73 height 29
type input "45"
click at [487, 380] on div "0" at bounding box center [436, 394] width 318 height 29
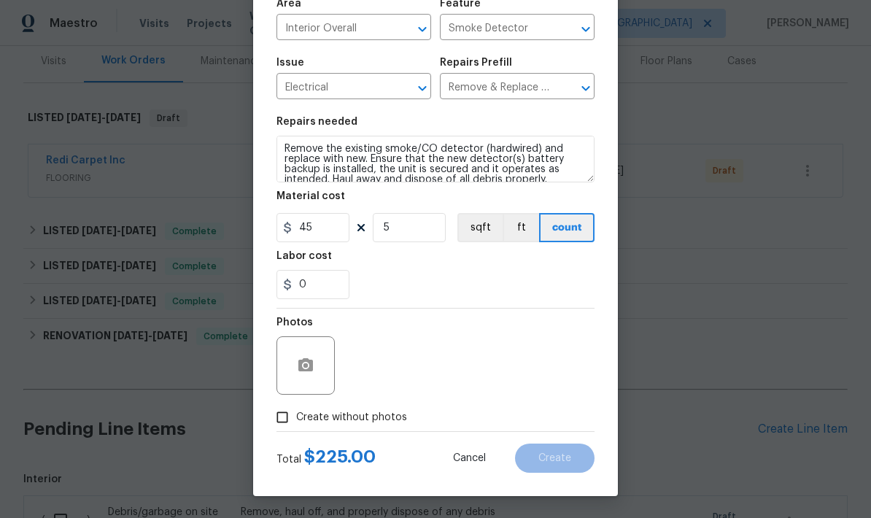
click at [282, 420] on input "Create without photos" at bounding box center [282, 417] width 28 height 28
checkbox input "true"
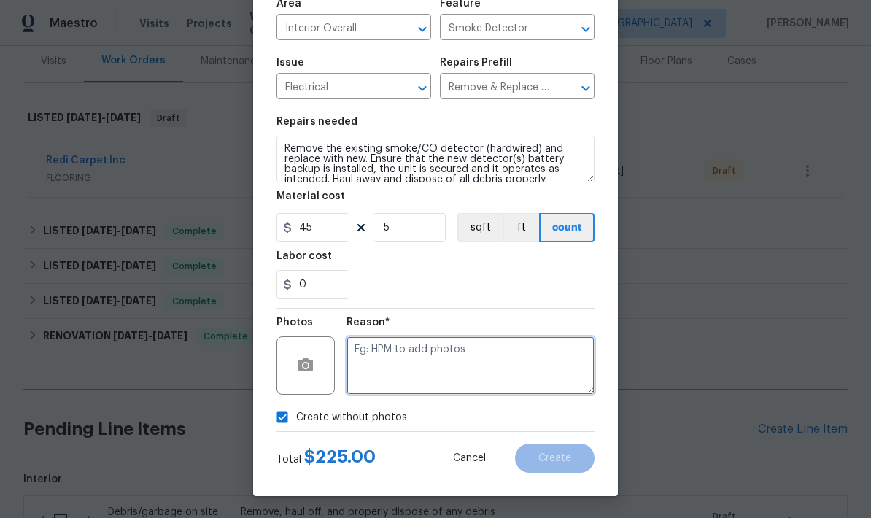
click at [507, 370] on textarea at bounding box center [471, 365] width 248 height 58
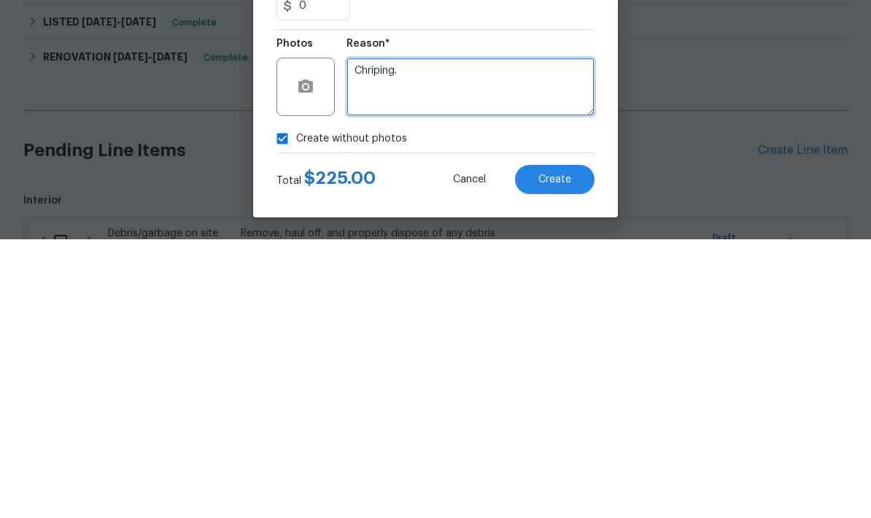
click at [379, 336] on textarea "Chriping." at bounding box center [471, 365] width 248 height 58
click at [460, 336] on textarea "Chriping." at bounding box center [471, 365] width 248 height 58
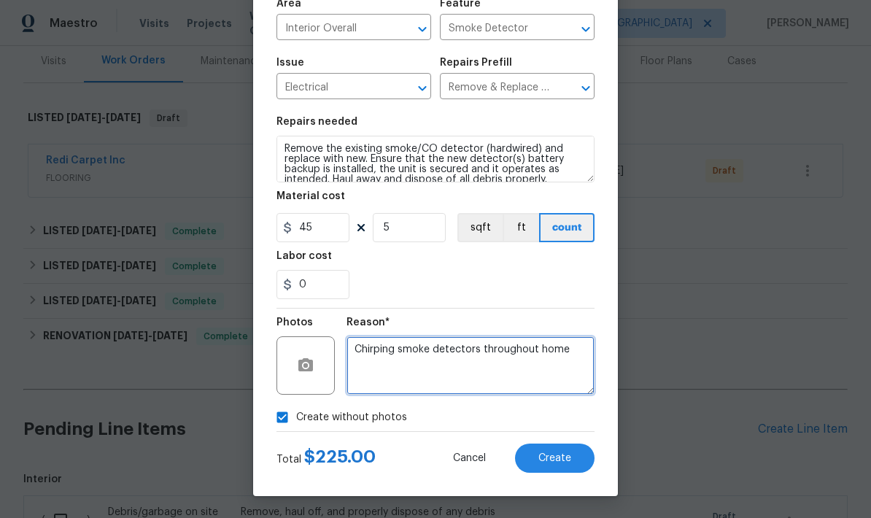
type textarea "Chirping smoke detectors throughout home"
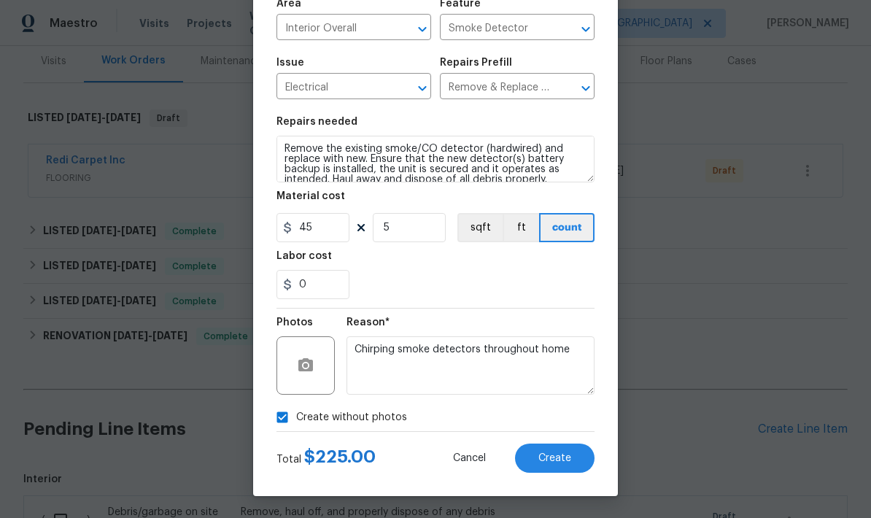
click at [570, 468] on button "Create" at bounding box center [555, 458] width 80 height 29
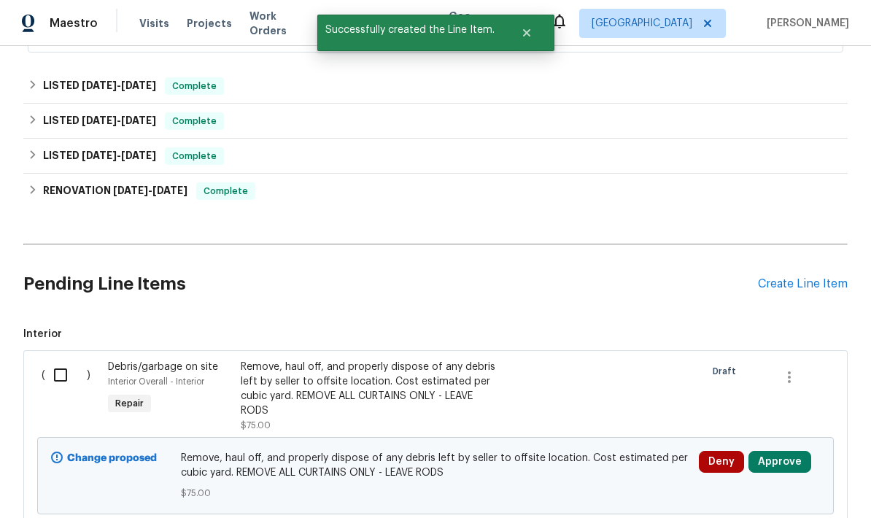
scroll to position [326, 0]
click at [790, 452] on button "Approve" at bounding box center [780, 463] width 63 height 22
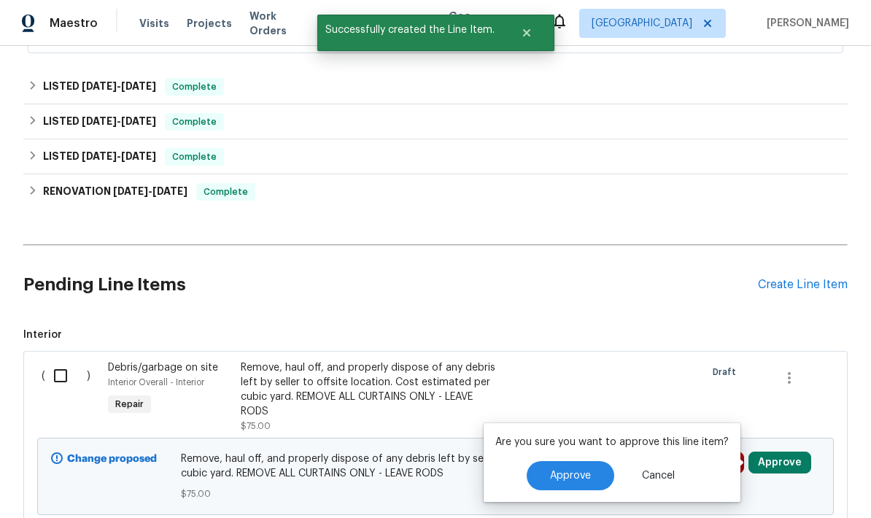
click at [591, 461] on button "Approve" at bounding box center [571, 475] width 88 height 29
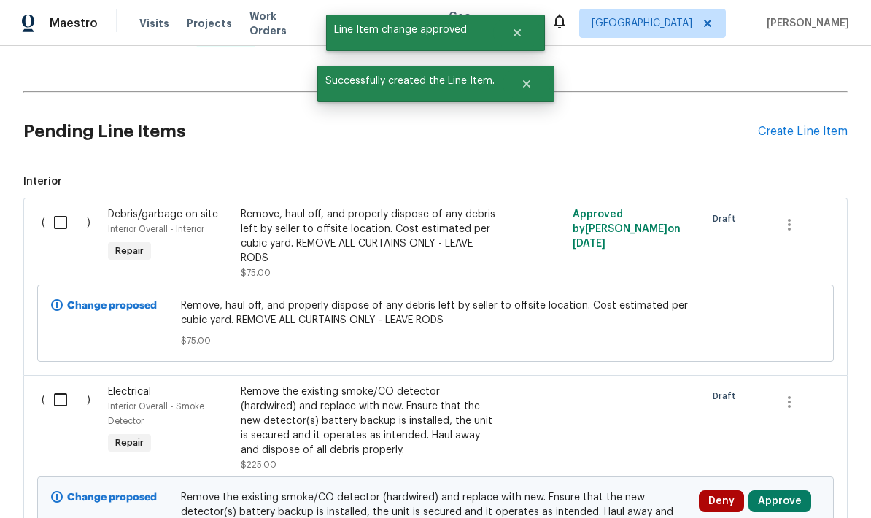
scroll to position [481, 0]
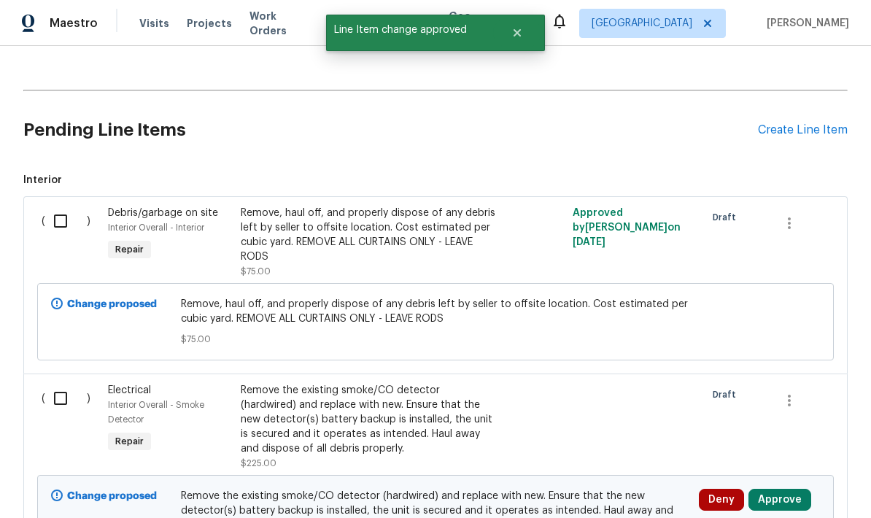
click at [793, 489] on button "Approve" at bounding box center [780, 500] width 63 height 22
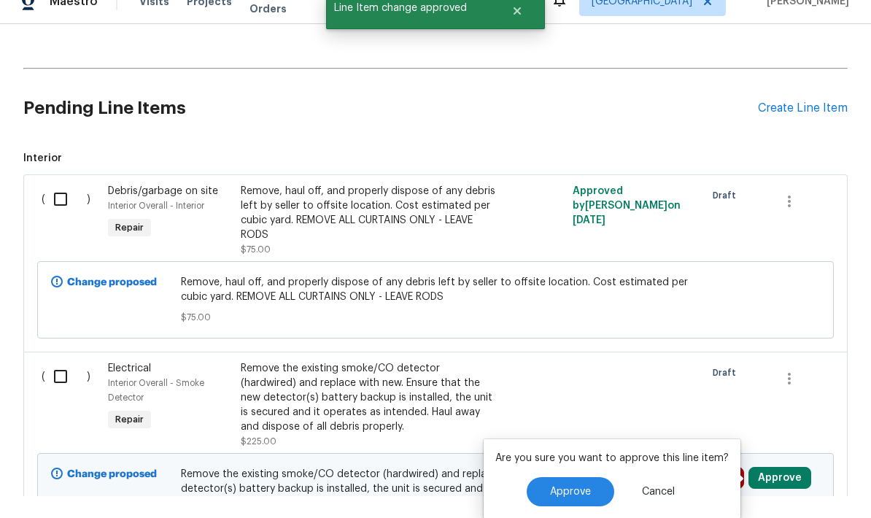
click at [585, 477] on button "Approve" at bounding box center [571, 491] width 88 height 29
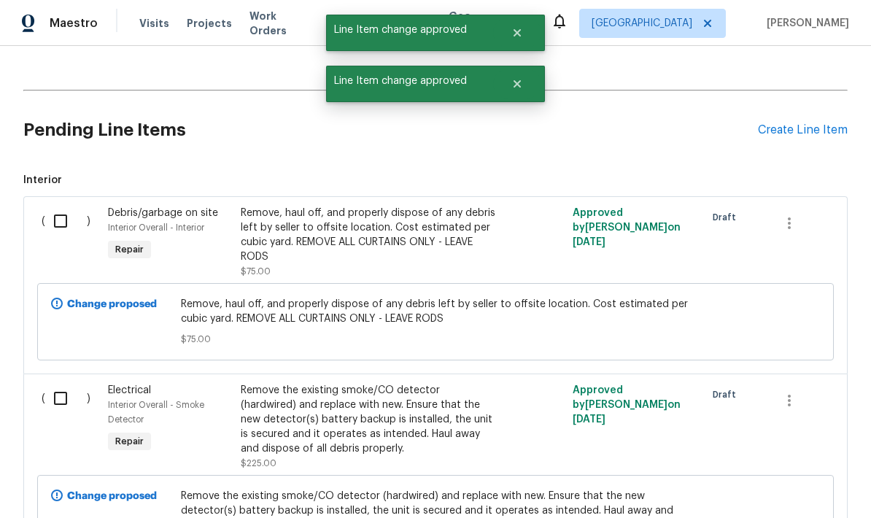
click at [63, 206] on input "checkbox" at bounding box center [66, 221] width 42 height 31
checkbox input "true"
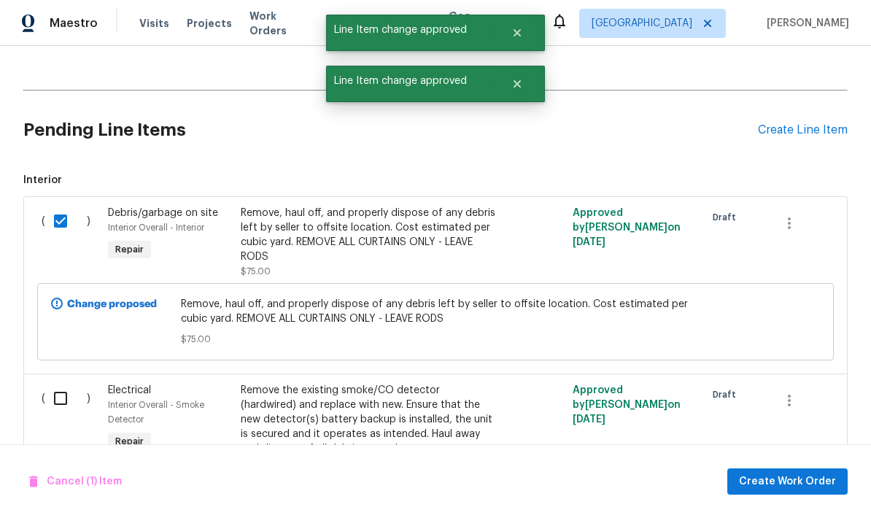
click at [60, 383] on input "checkbox" at bounding box center [66, 398] width 42 height 31
checkbox input "true"
click at [795, 476] on span "Create Work Order" at bounding box center [787, 482] width 97 height 18
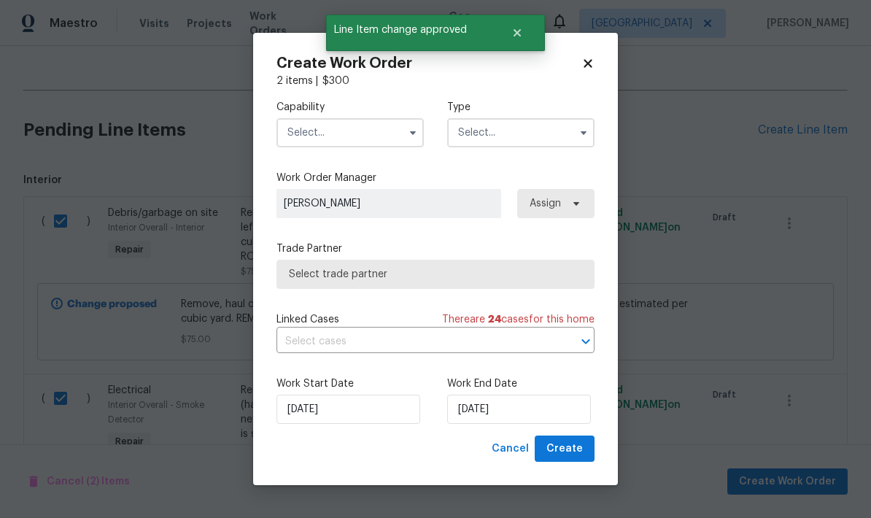
click at [355, 126] on input "text" at bounding box center [350, 132] width 147 height 29
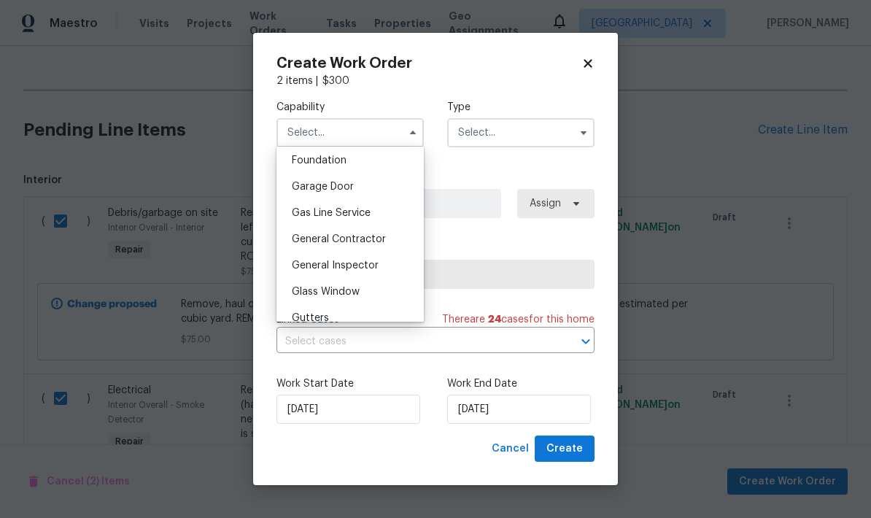
scroll to position [621, 0]
click at [371, 240] on span "General Contractor" at bounding box center [339, 240] width 94 height 10
type input "General Contractor"
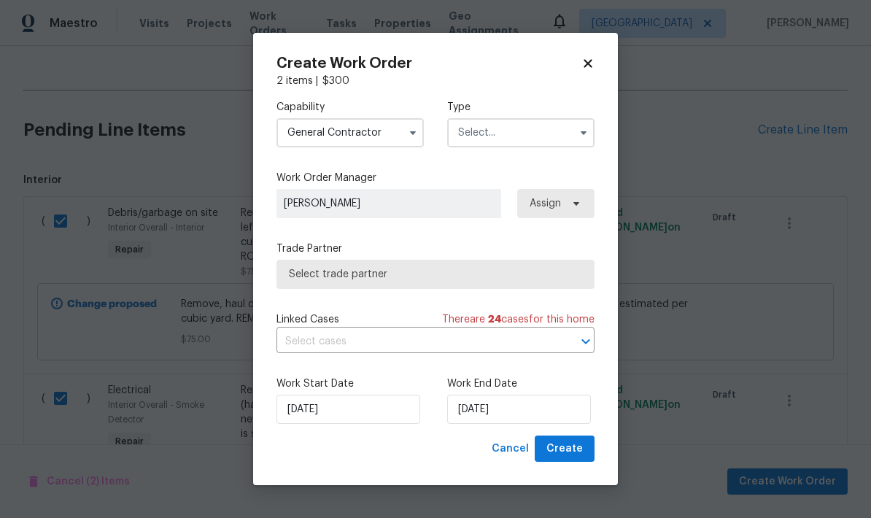
click at [530, 139] on input "text" at bounding box center [520, 132] width 147 height 29
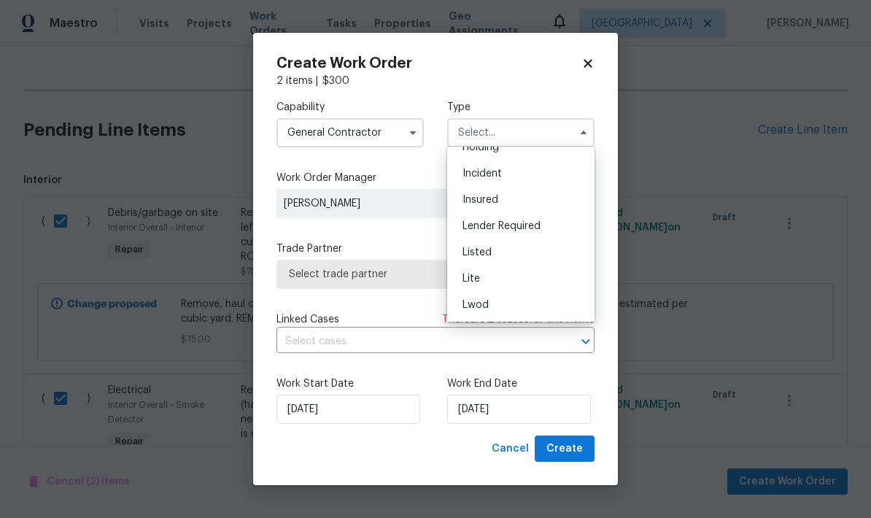
scroll to position [79, 0]
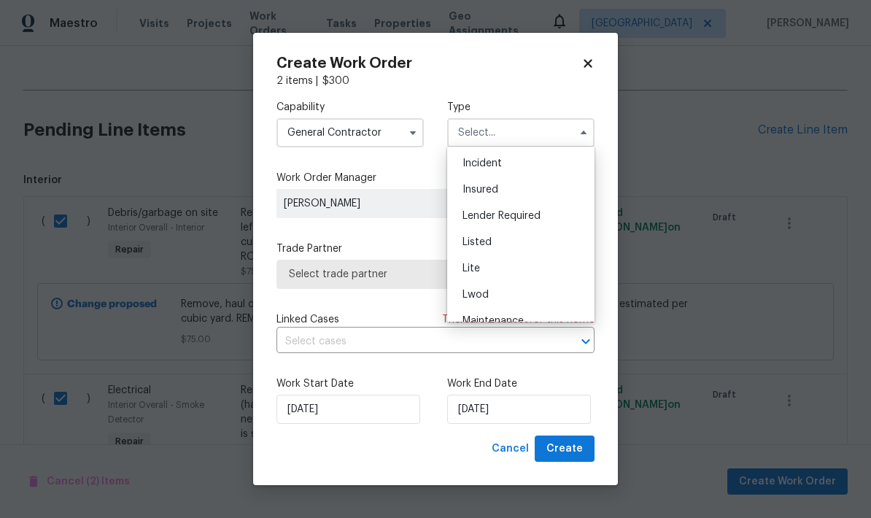
click at [504, 250] on div "Listed" at bounding box center [521, 242] width 140 height 26
type input "Listed"
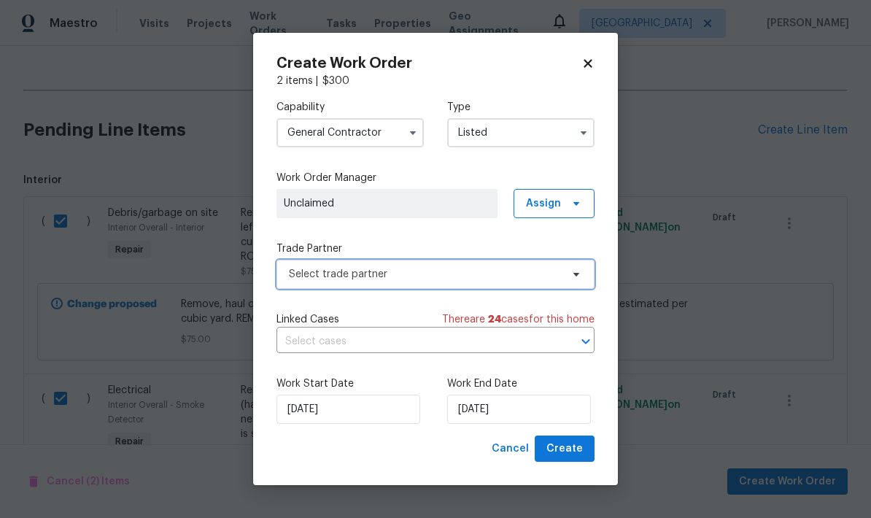
click at [494, 279] on span "Select trade partner" at bounding box center [425, 274] width 272 height 15
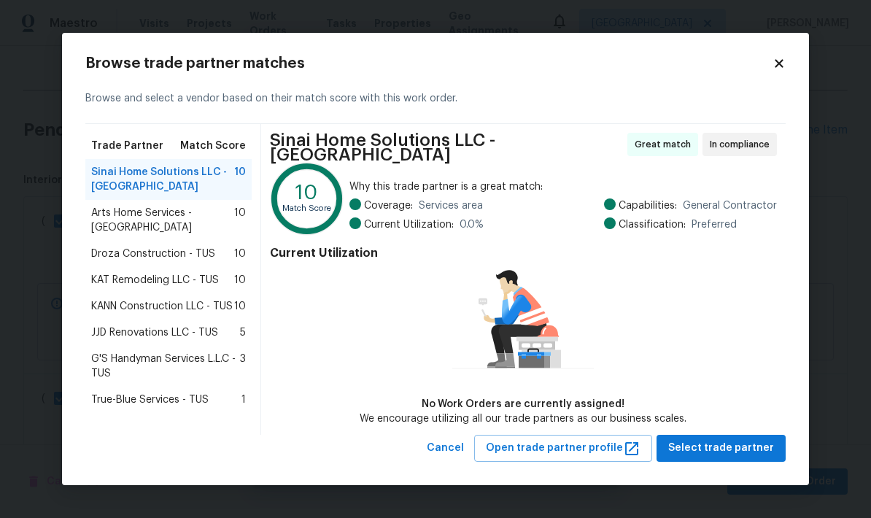
click at [114, 328] on span "JJD Renovations LLC - TUS" at bounding box center [154, 332] width 127 height 15
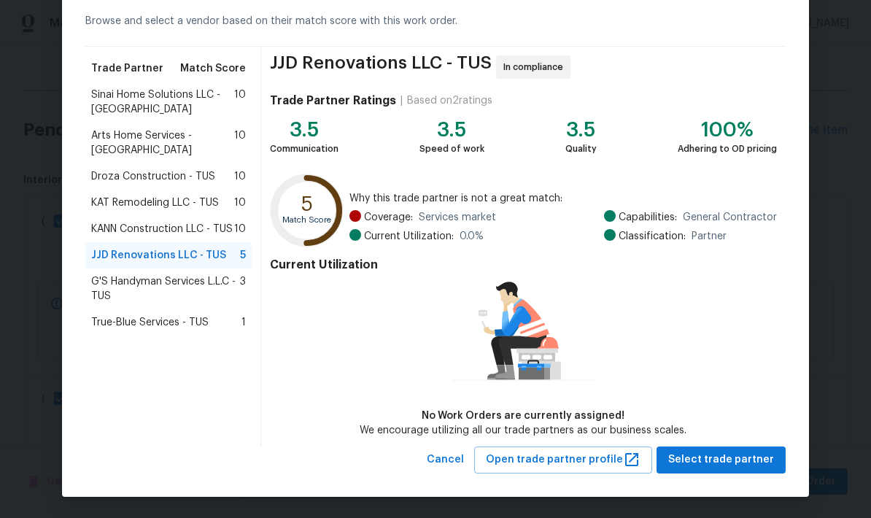
scroll to position [66, 0]
click at [735, 452] on span "Select trade partner" at bounding box center [721, 460] width 106 height 18
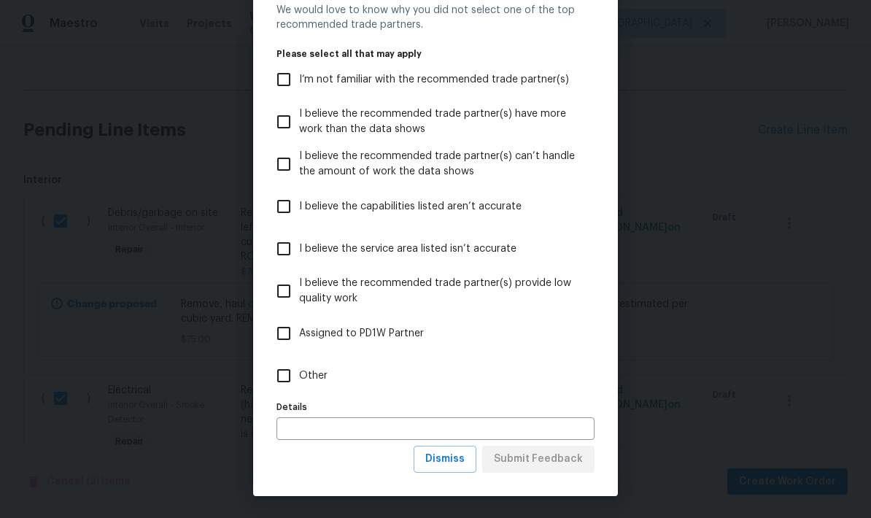
scroll to position [61, 0]
click at [460, 459] on span "Dismiss" at bounding box center [444, 459] width 39 height 18
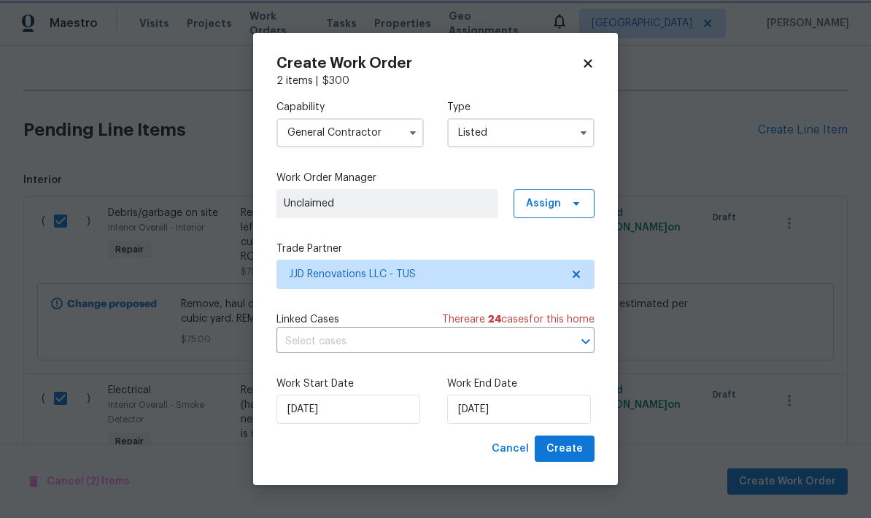
scroll to position [0, 0]
click at [533, 408] on input "8/21/2025" at bounding box center [519, 409] width 144 height 29
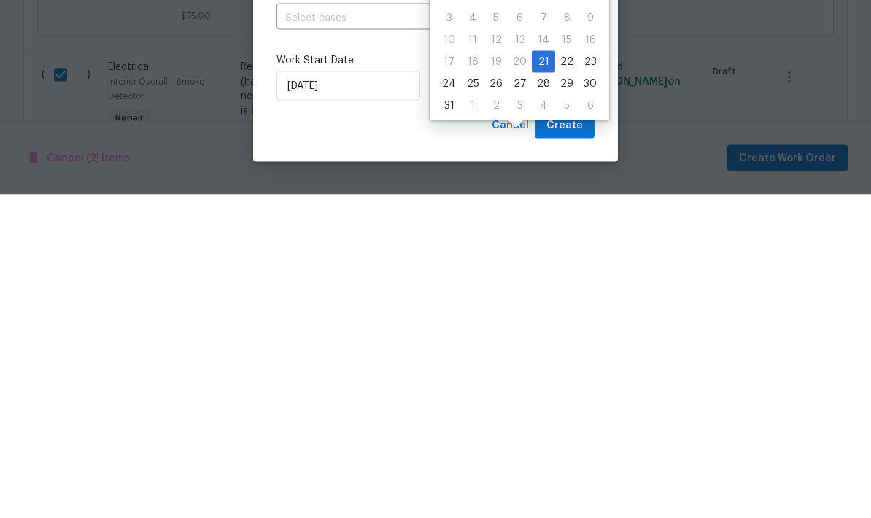
click at [402, 436] on div "Cancel Create" at bounding box center [436, 449] width 318 height 27
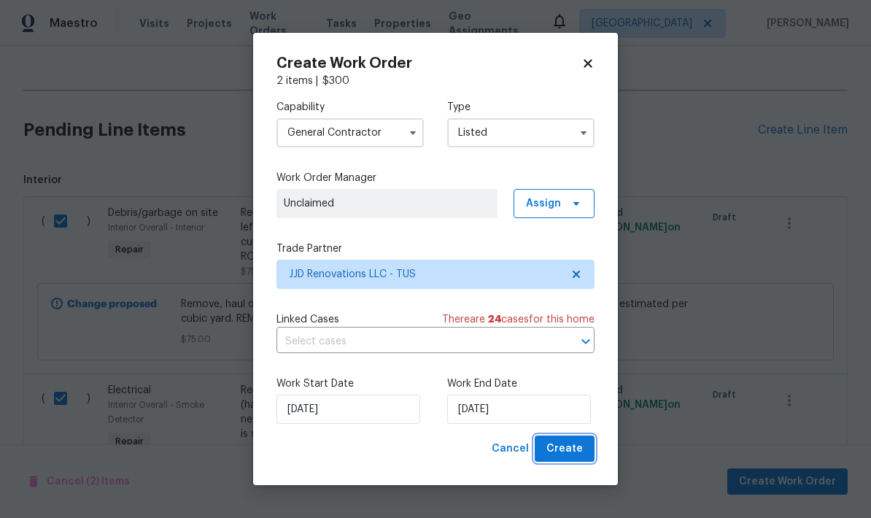
click at [573, 452] on span "Create" at bounding box center [564, 449] width 36 height 18
checkbox input "false"
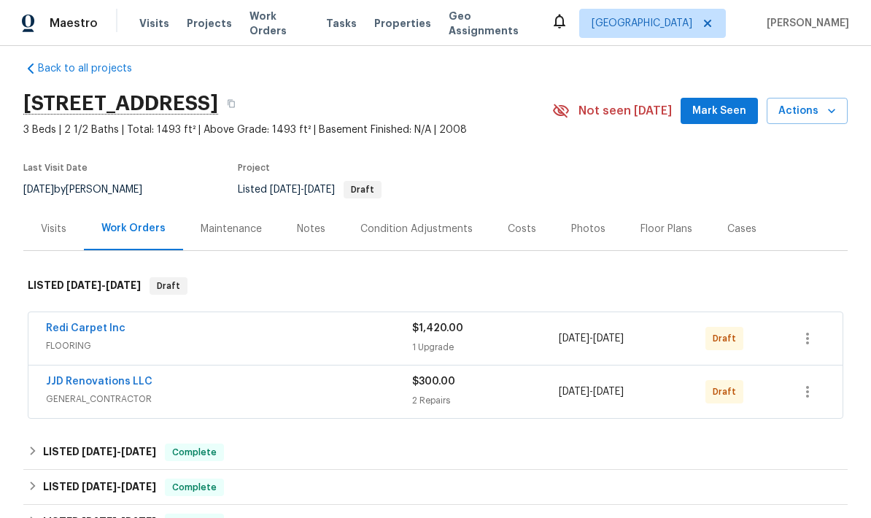
scroll to position [12, 0]
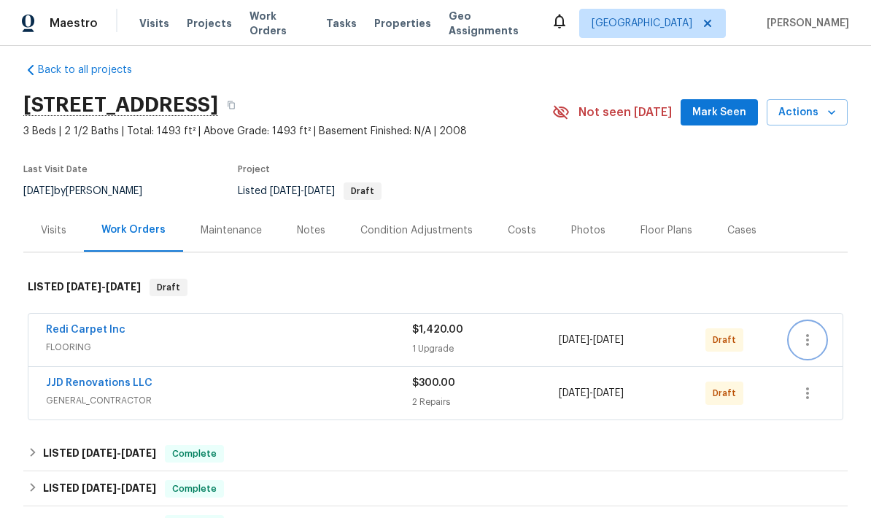
click at [810, 331] on icon "button" at bounding box center [808, 340] width 18 height 18
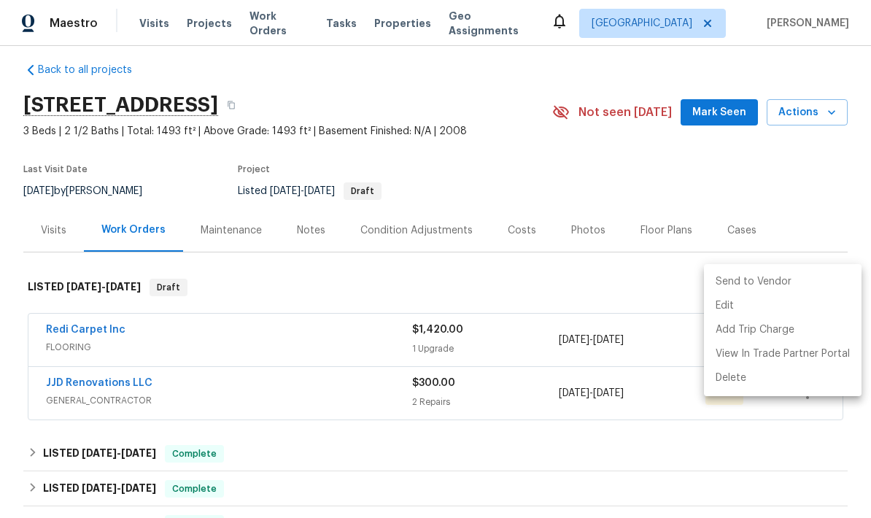
click at [784, 282] on li "Send to Vendor" at bounding box center [783, 282] width 158 height 24
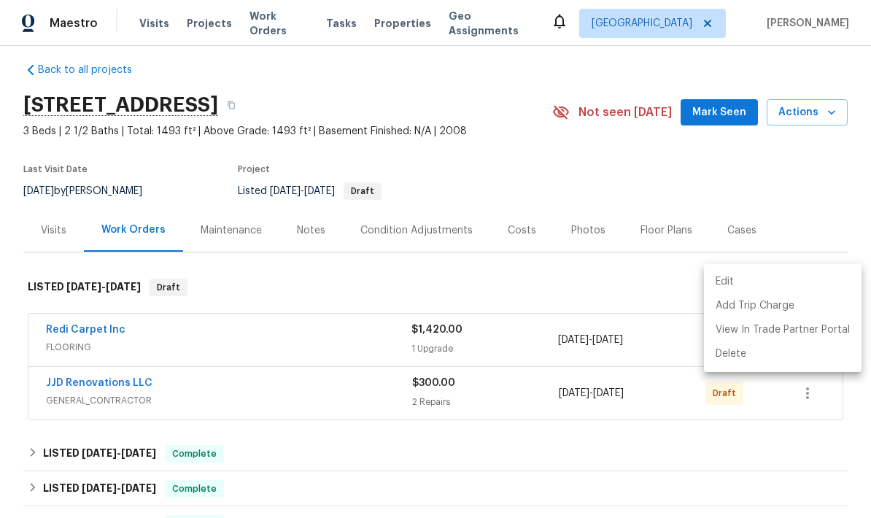
click at [769, 430] on div at bounding box center [435, 259] width 871 height 518
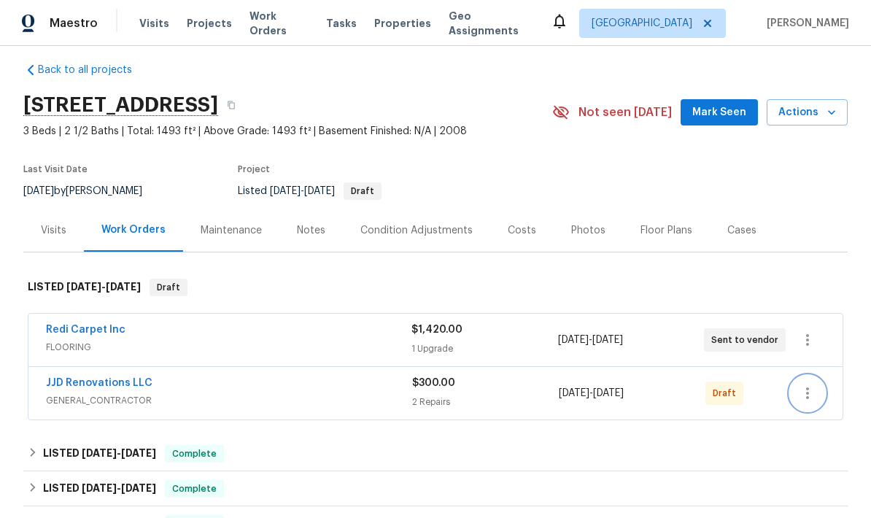
click at [811, 384] on icon "button" at bounding box center [808, 393] width 18 height 18
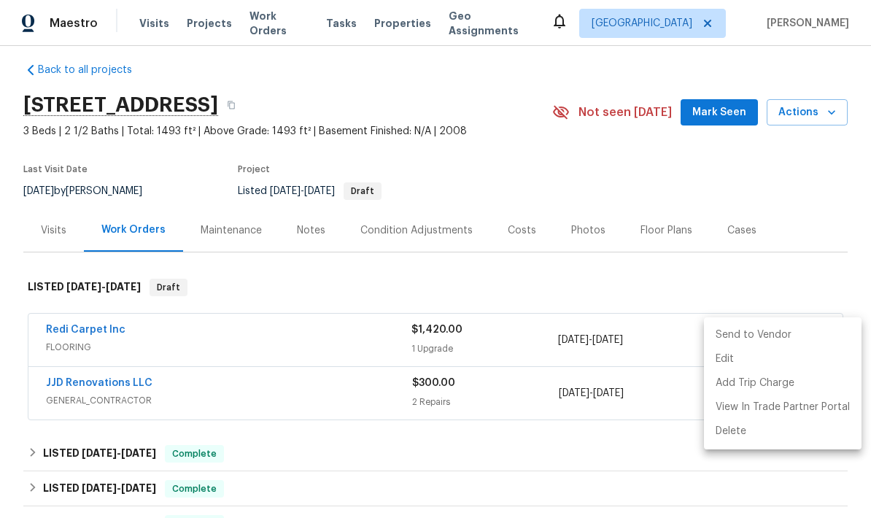
click at [783, 345] on li "Send to Vendor" at bounding box center [783, 335] width 158 height 24
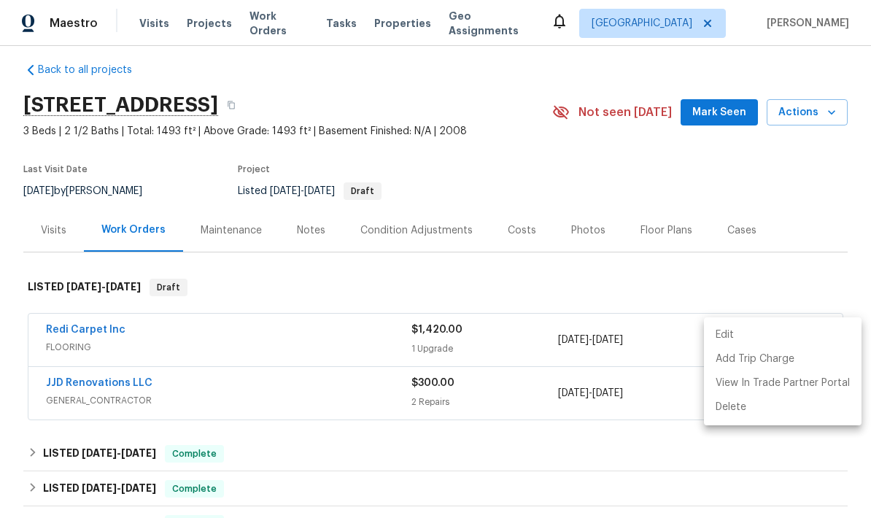
click at [808, 220] on div at bounding box center [435, 259] width 871 height 518
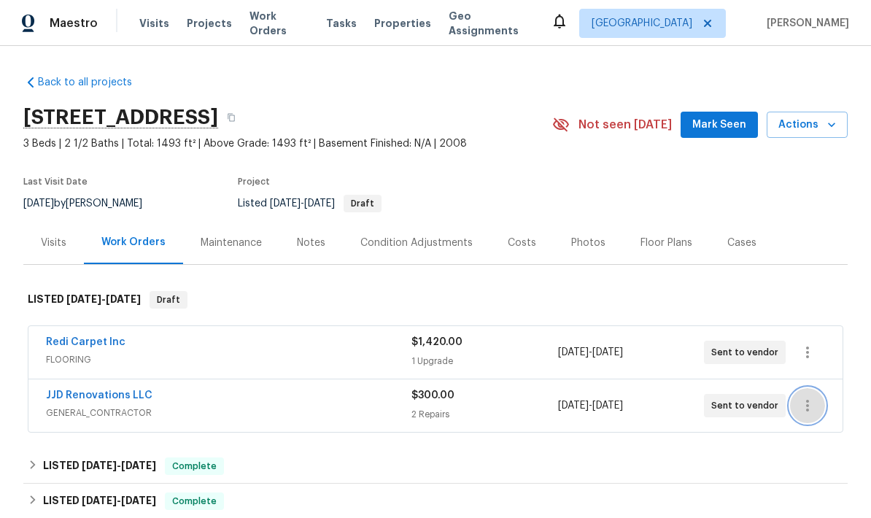
scroll to position [21, 0]
click at [819, 190] on section "1715 W Gleaming Moon Trl, Tucson, AZ 85704 3 Beds | 2 1/2 Baths | Total: 1493 f…" at bounding box center [435, 159] width 824 height 123
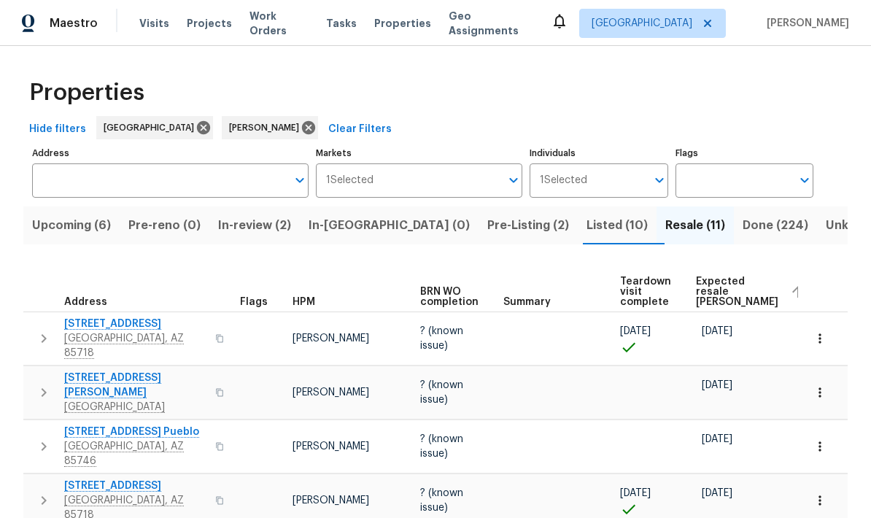
click at [80, 237] on button "Upcoming (6)" at bounding box center [71, 225] width 96 height 38
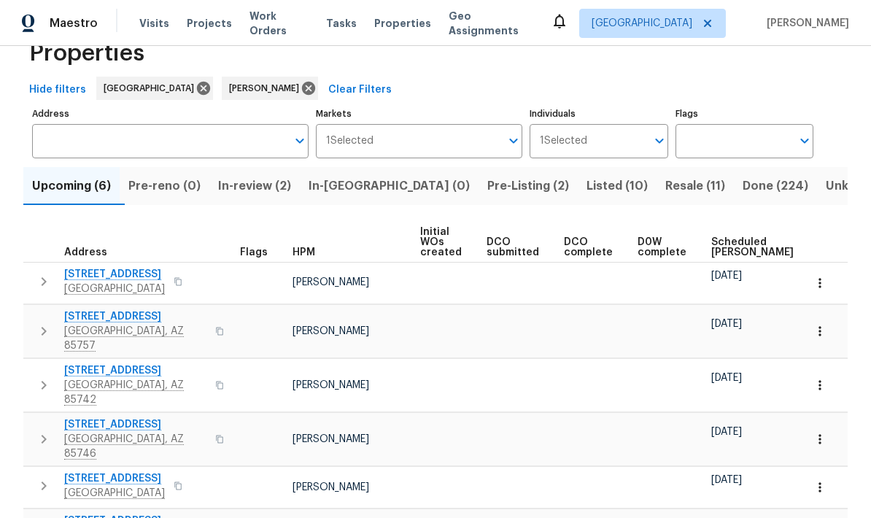
scroll to position [39, 0]
